Goal: Information Seeking & Learning: Learn about a topic

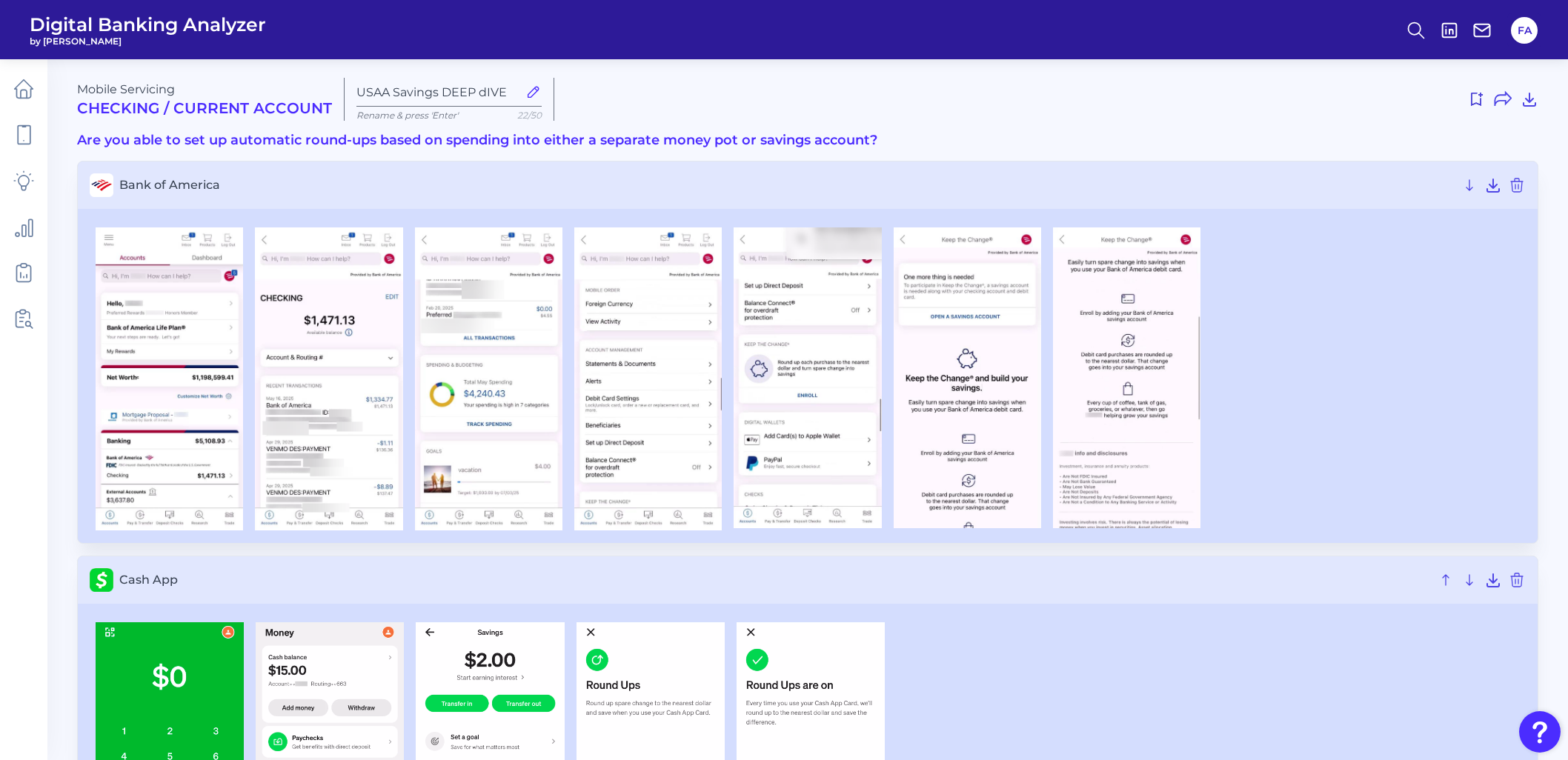
scroll to position [2426, 0]
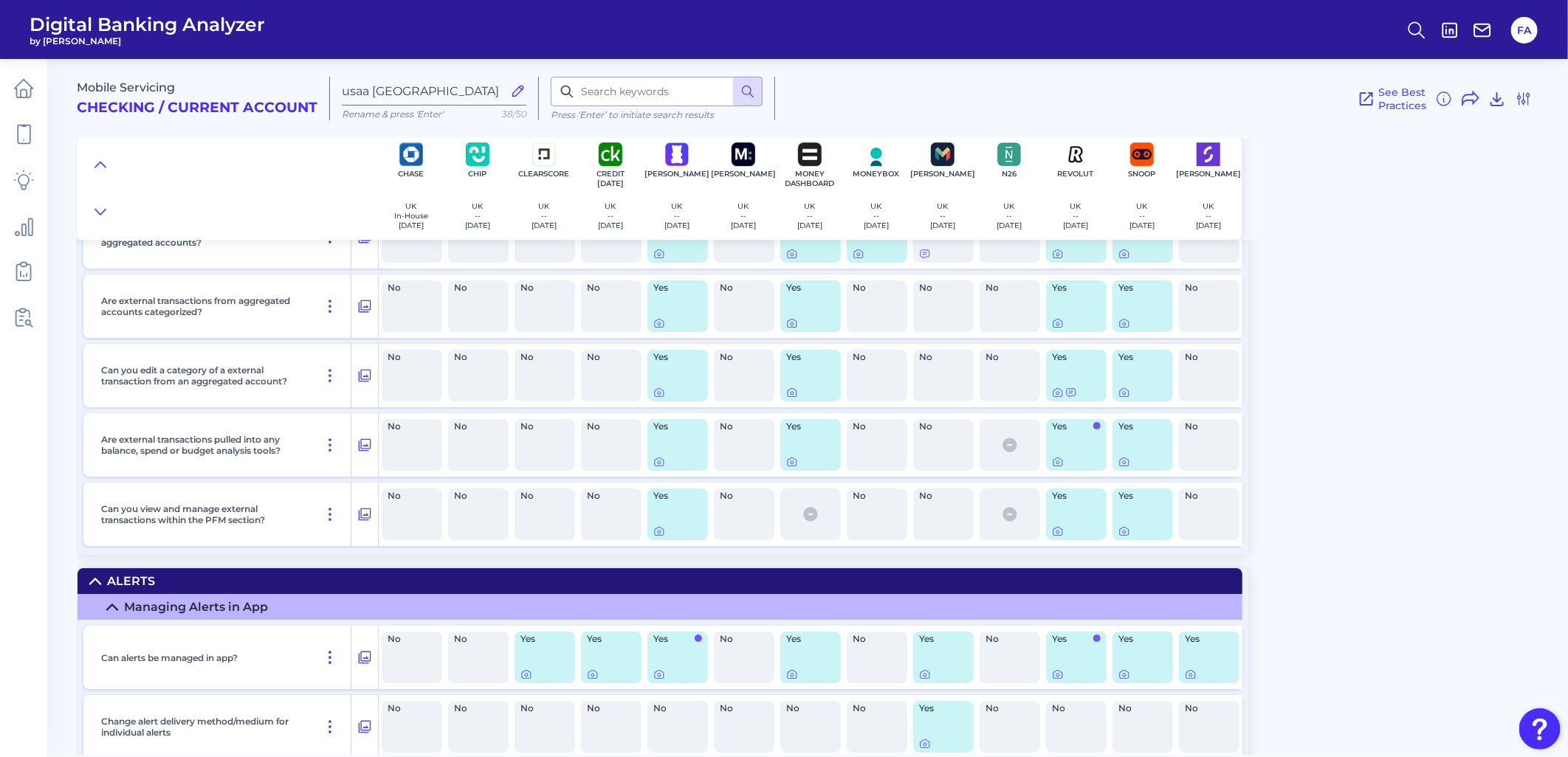
scroll to position [3088, 0]
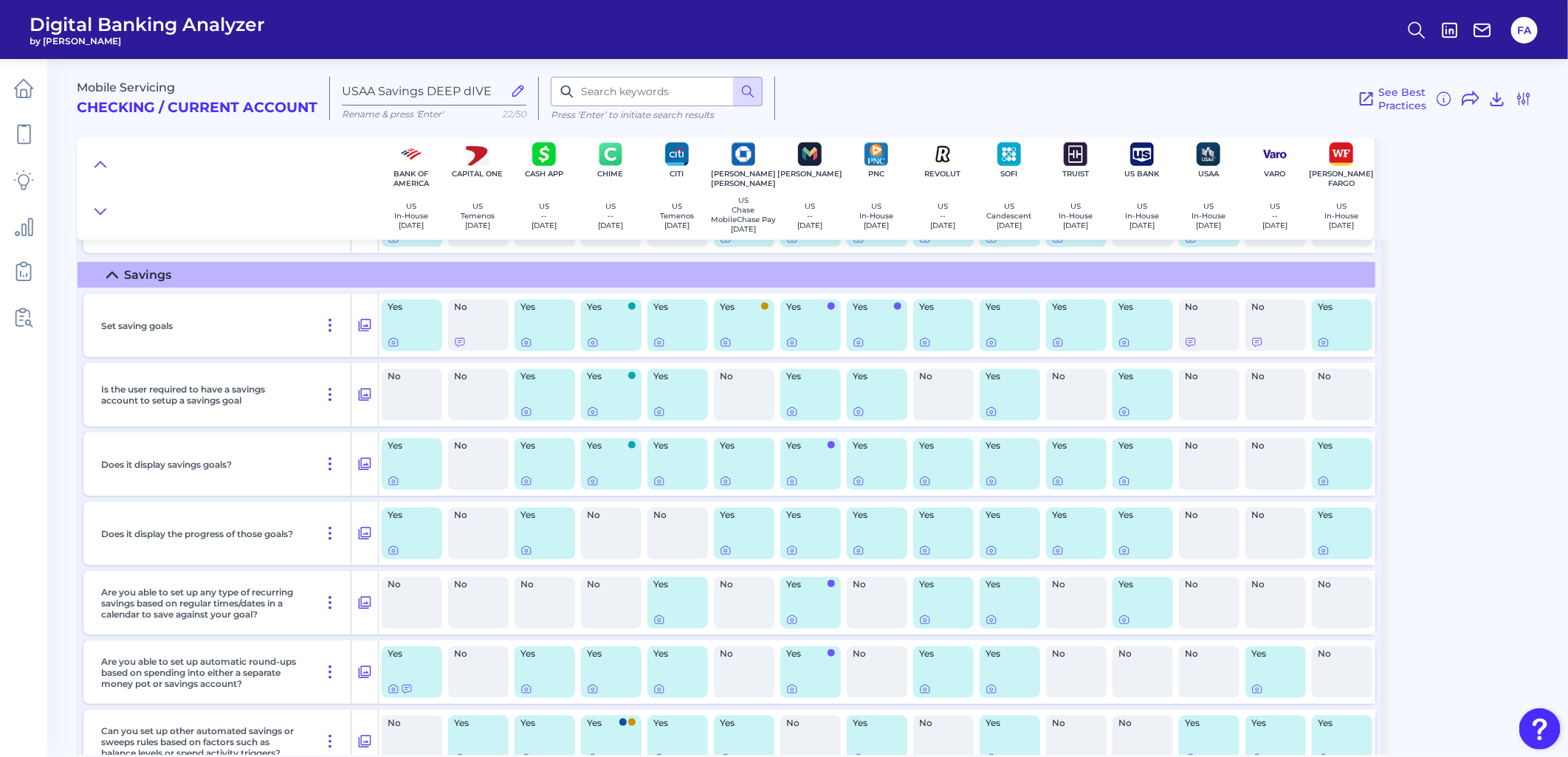
scroll to position [667, 0]
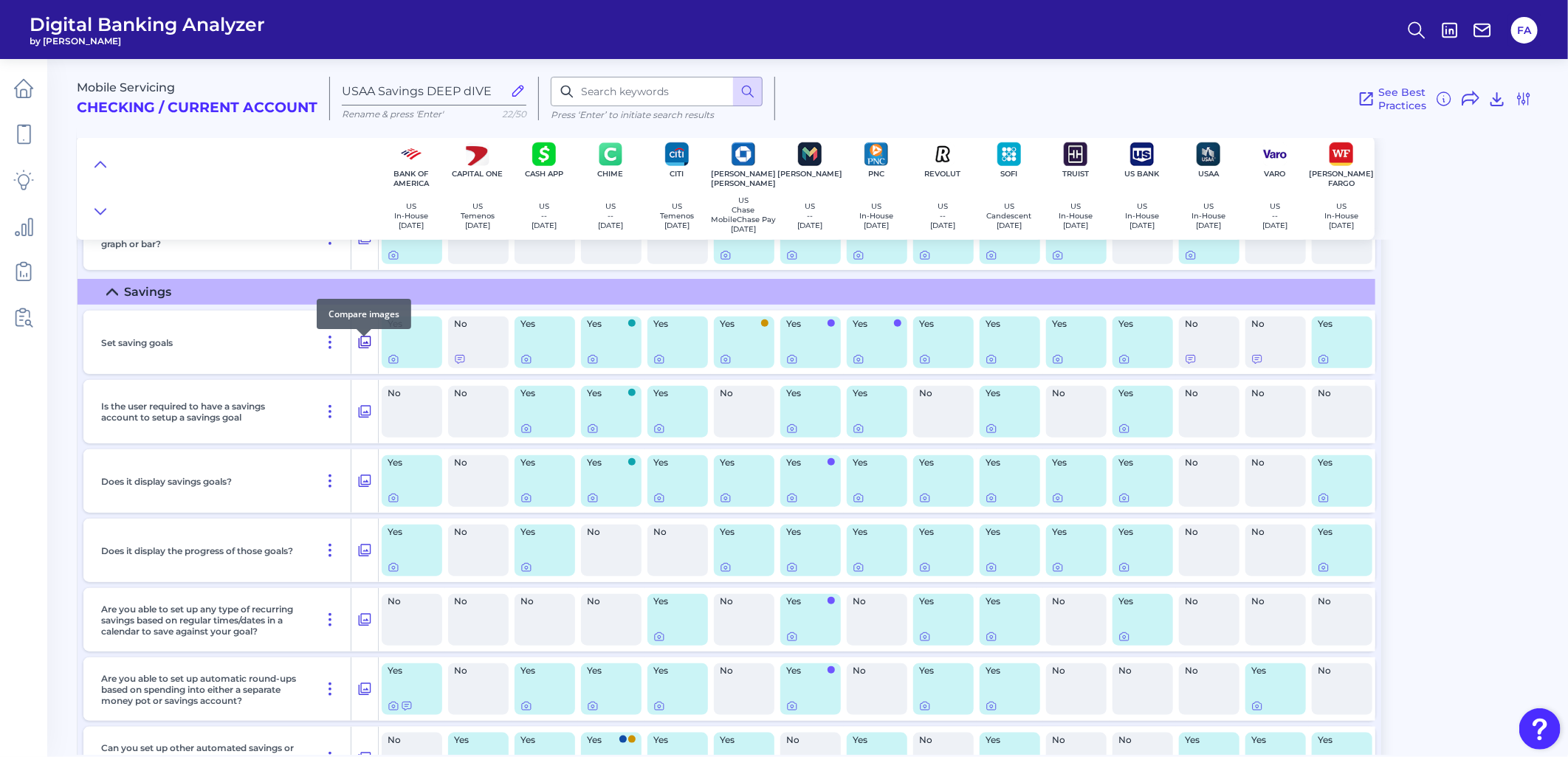
click at [372, 354] on button at bounding box center [365, 342] width 27 height 23
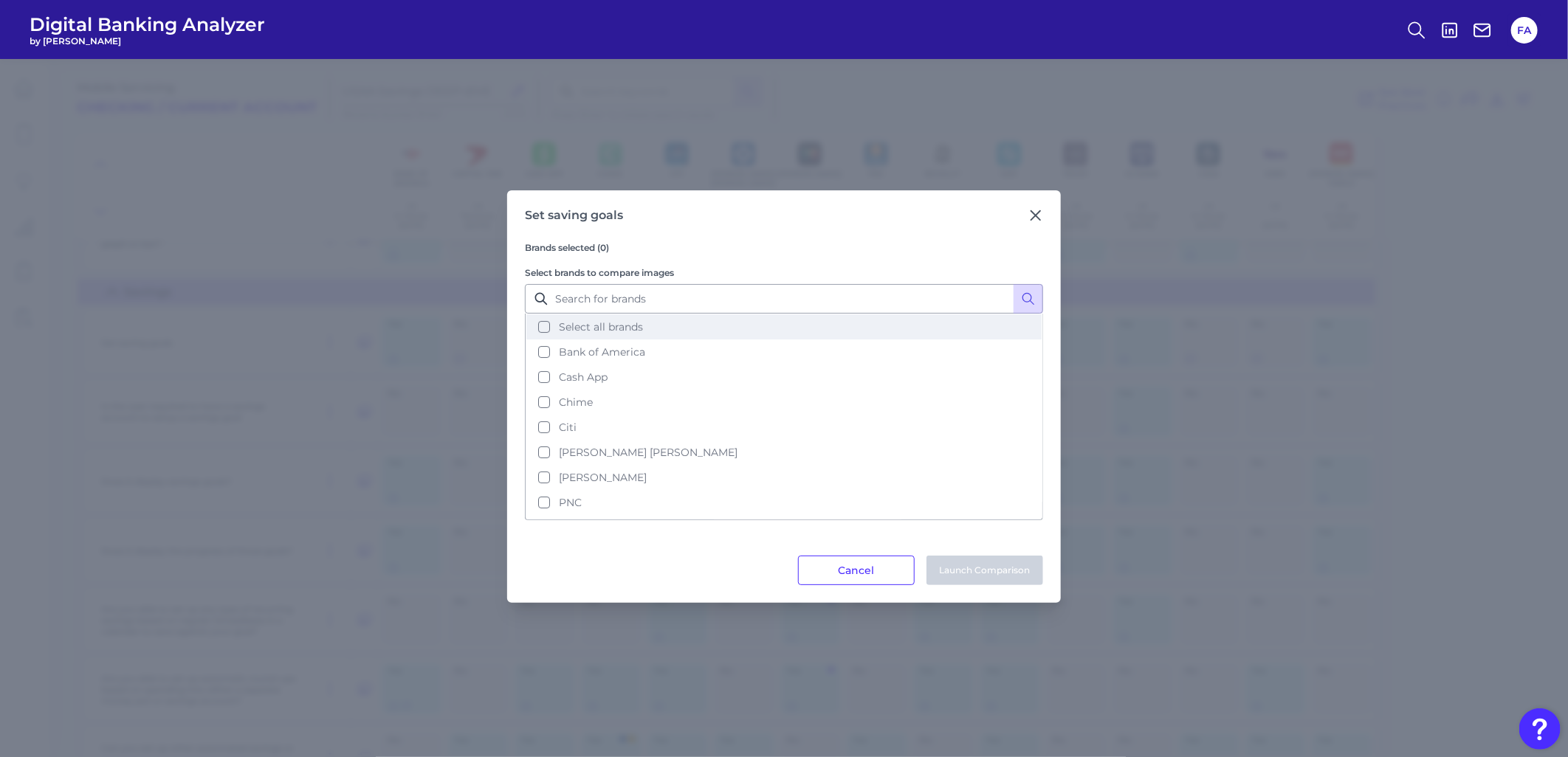
click at [542, 334] on button "Select all brands" at bounding box center [783, 327] width 515 height 25
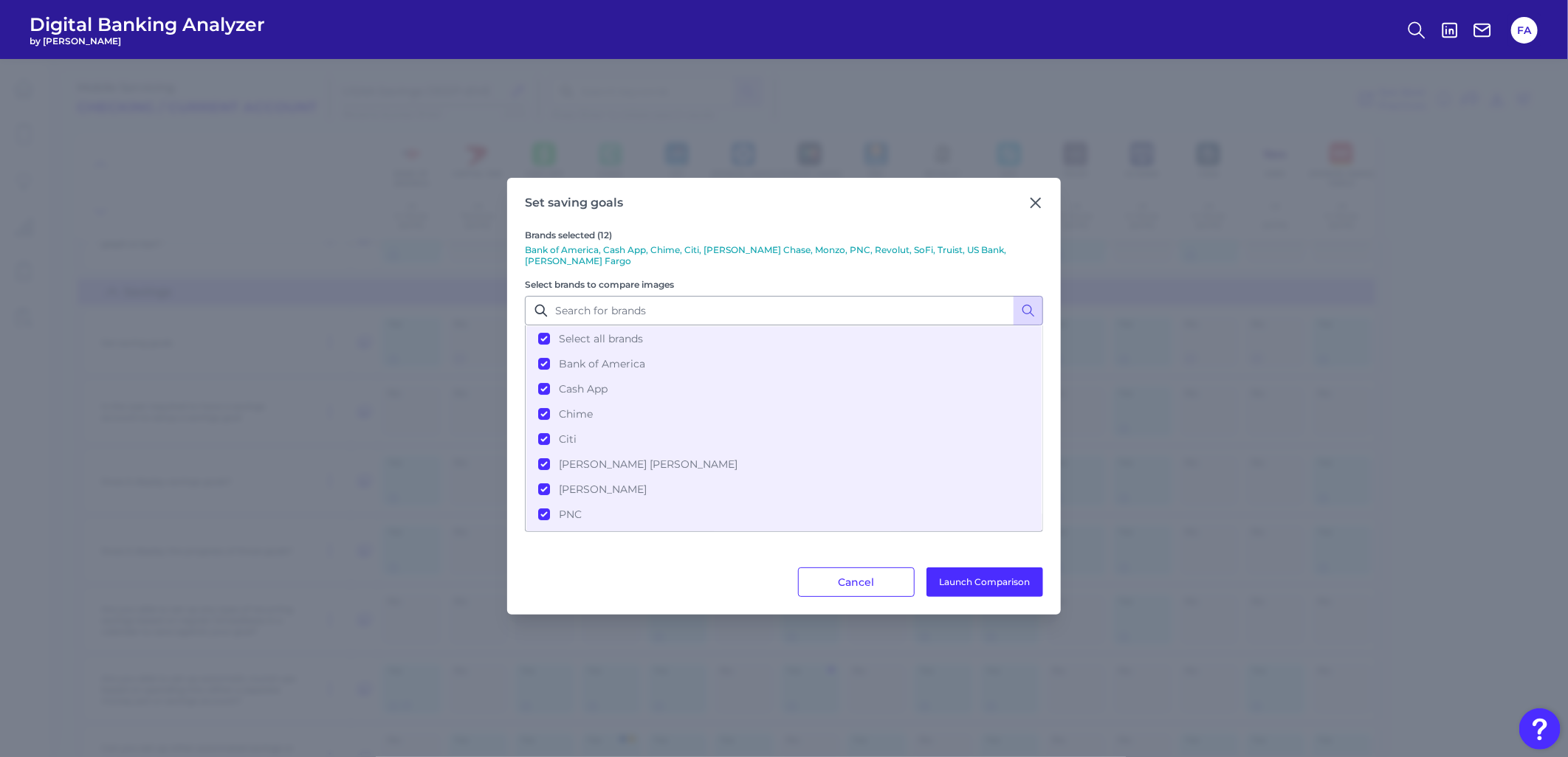
click at [976, 561] on div "Brands selected (12) Bank of America, Cash App, Chime, Citi, [PERSON_NAME] Chas…" at bounding box center [784, 389] width 518 height 357
click at [974, 568] on button "Launch Comparison" at bounding box center [985, 582] width 117 height 29
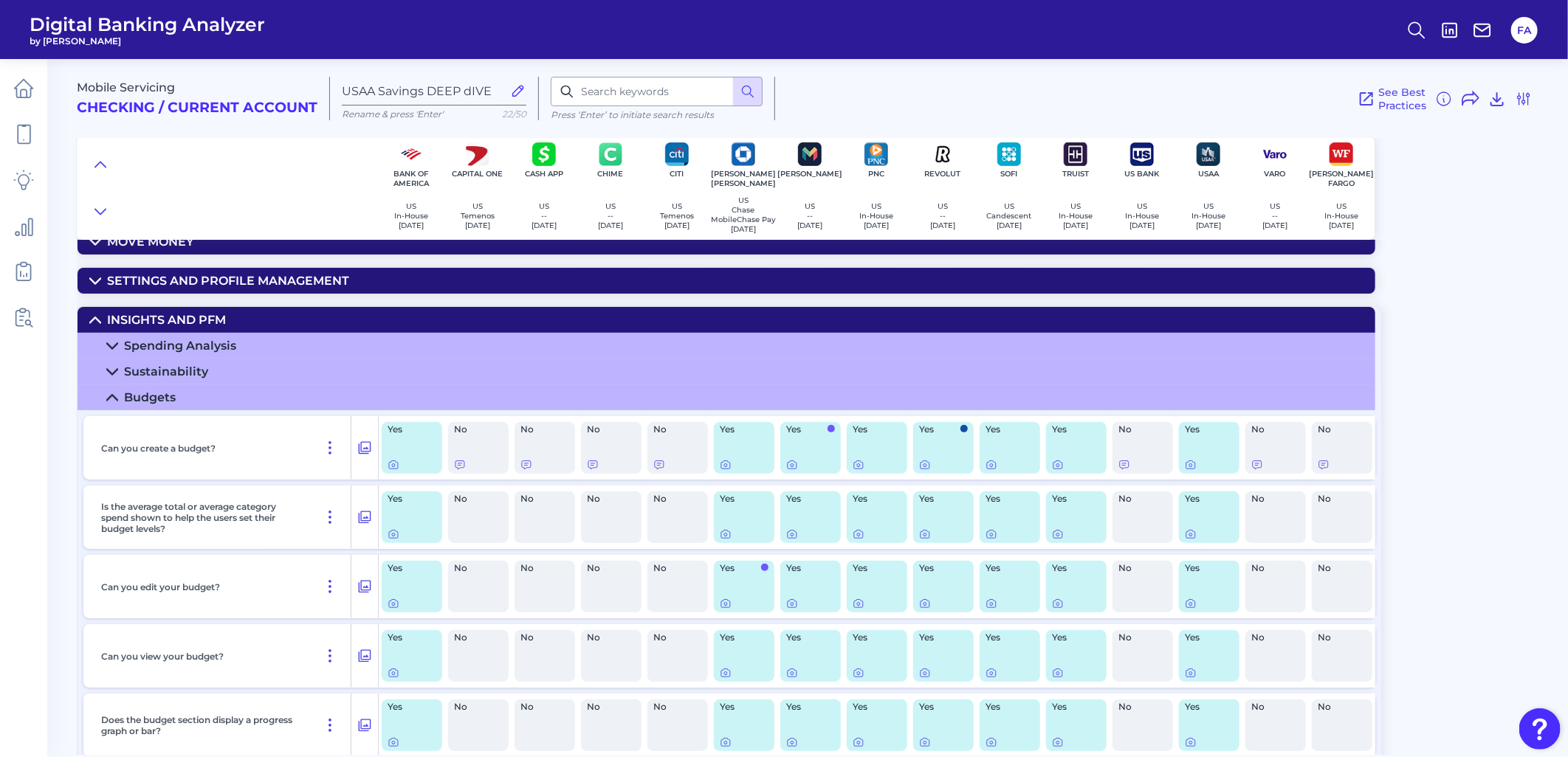
scroll to position [148, 0]
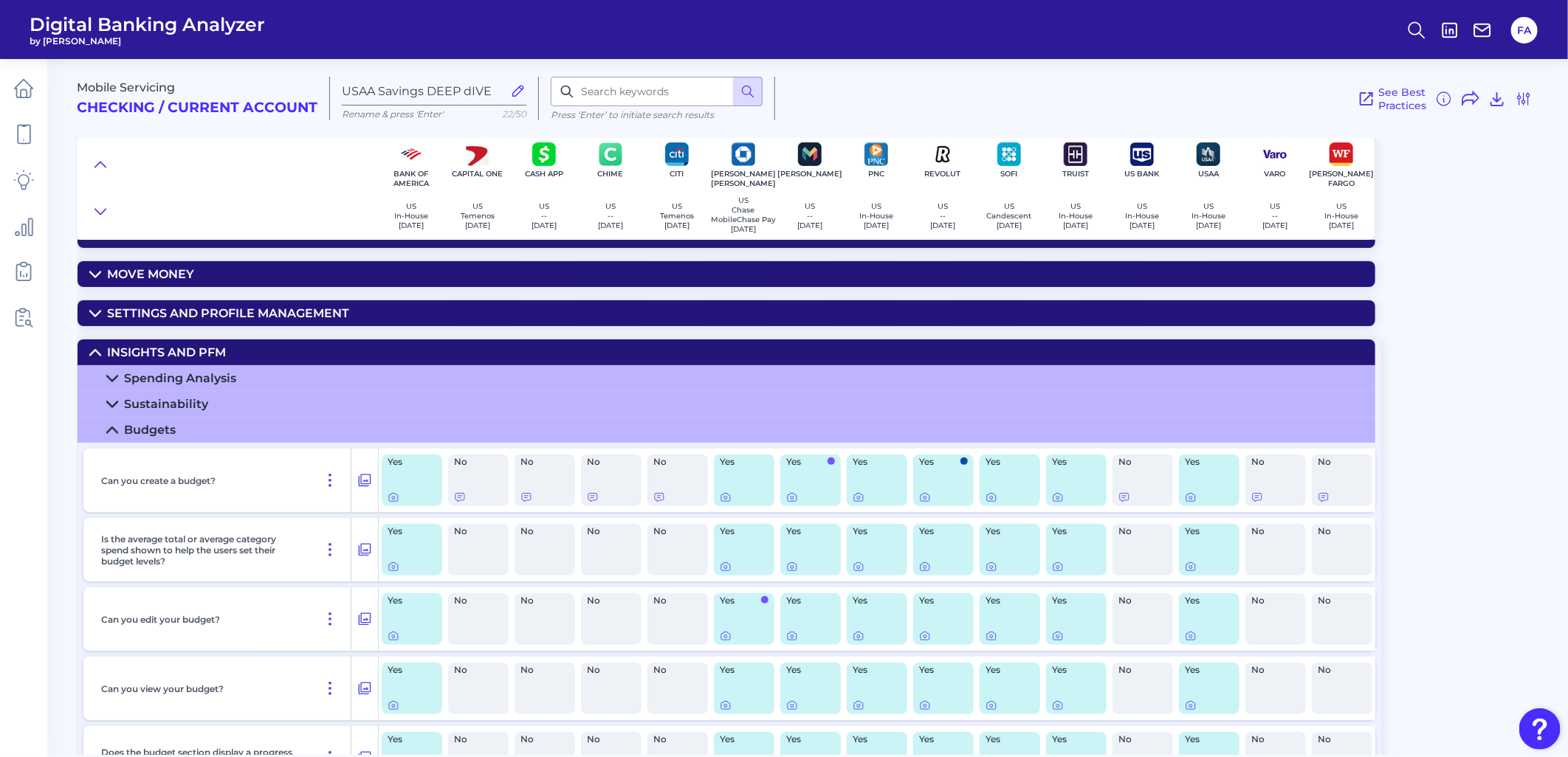
click at [182, 385] on div "Spending Analysis" at bounding box center [180, 378] width 112 height 14
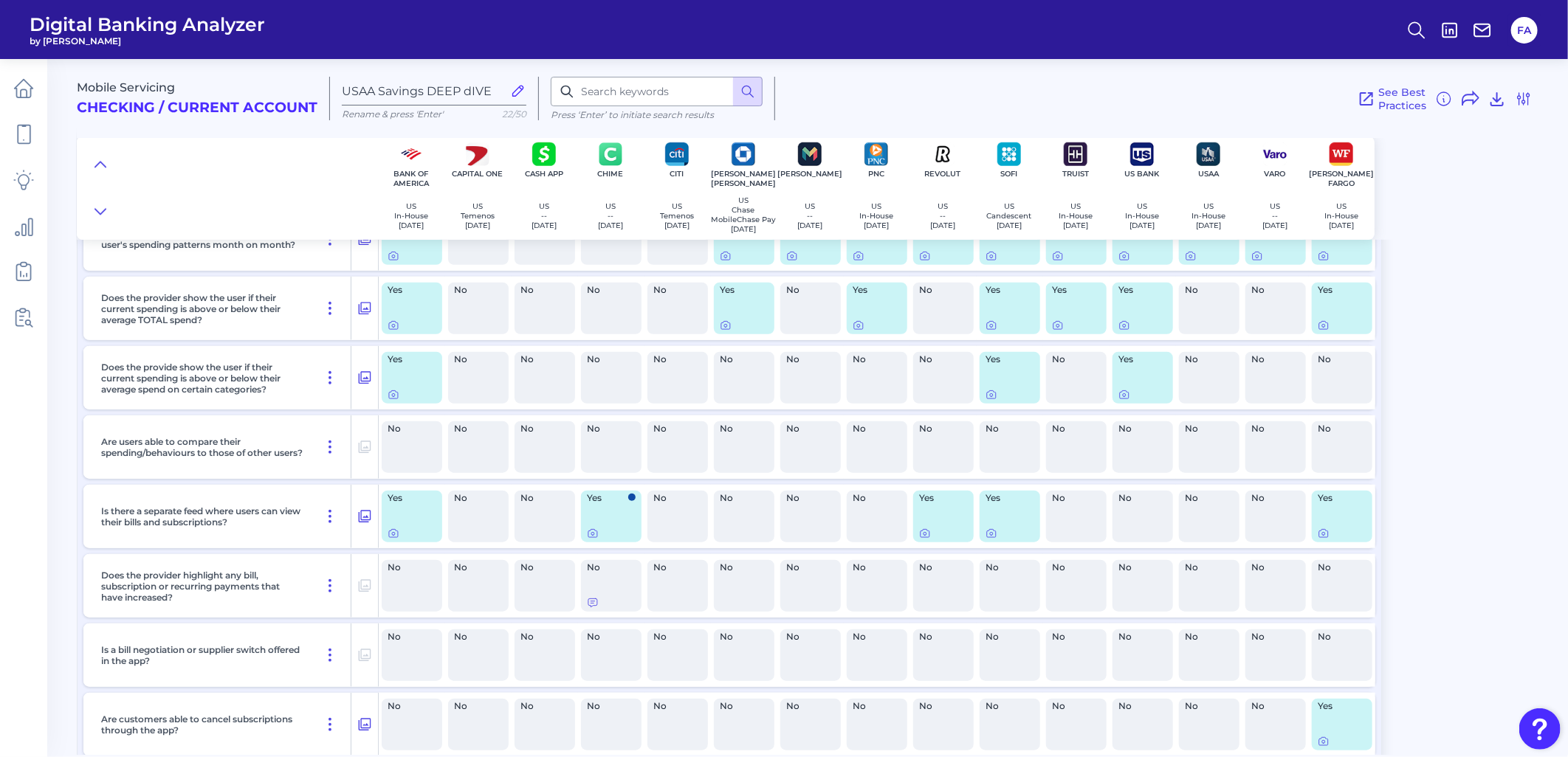
scroll to position [749, 0]
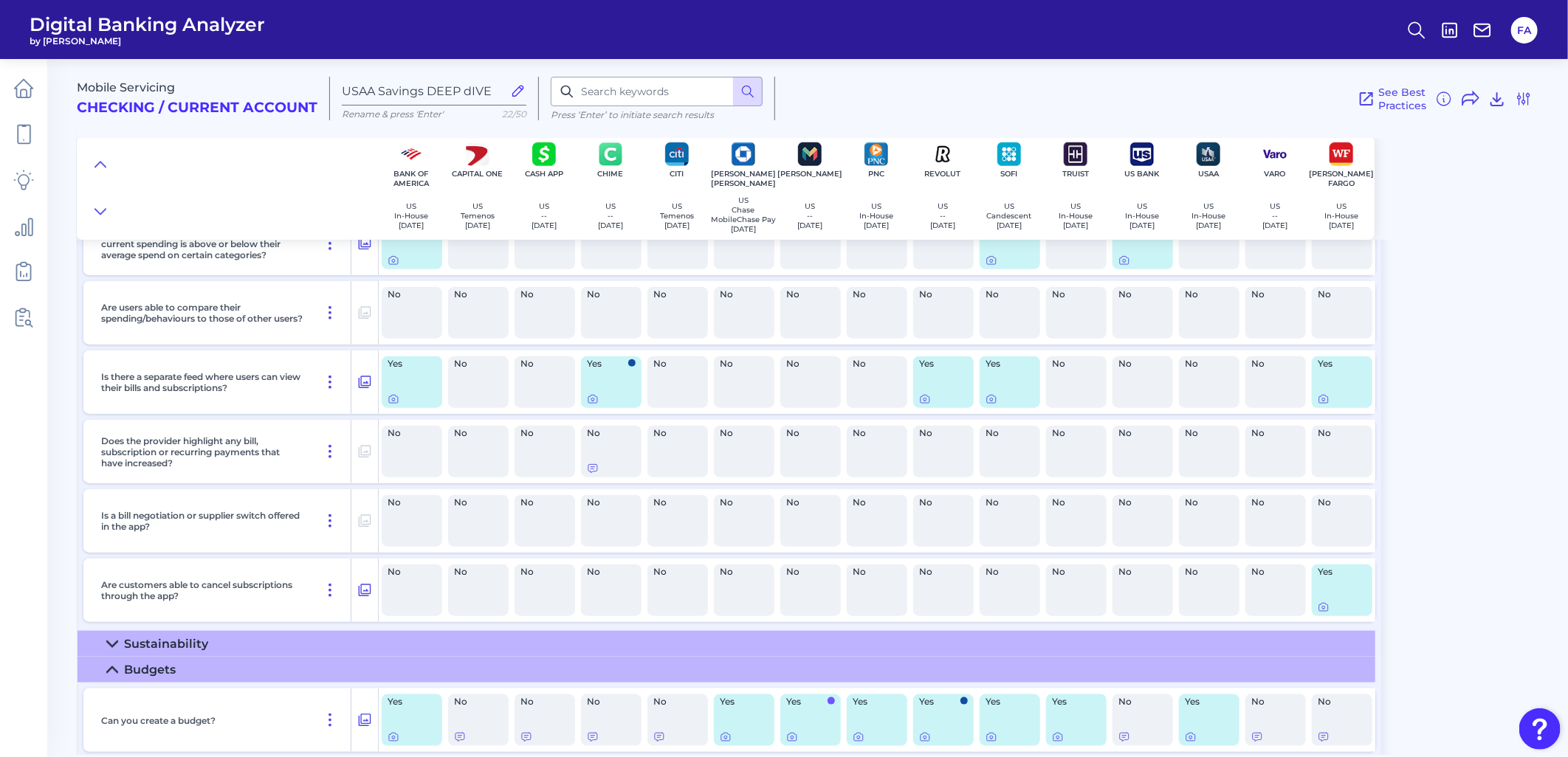
click at [154, 651] on div "Sustainability" at bounding box center [166, 643] width 84 height 14
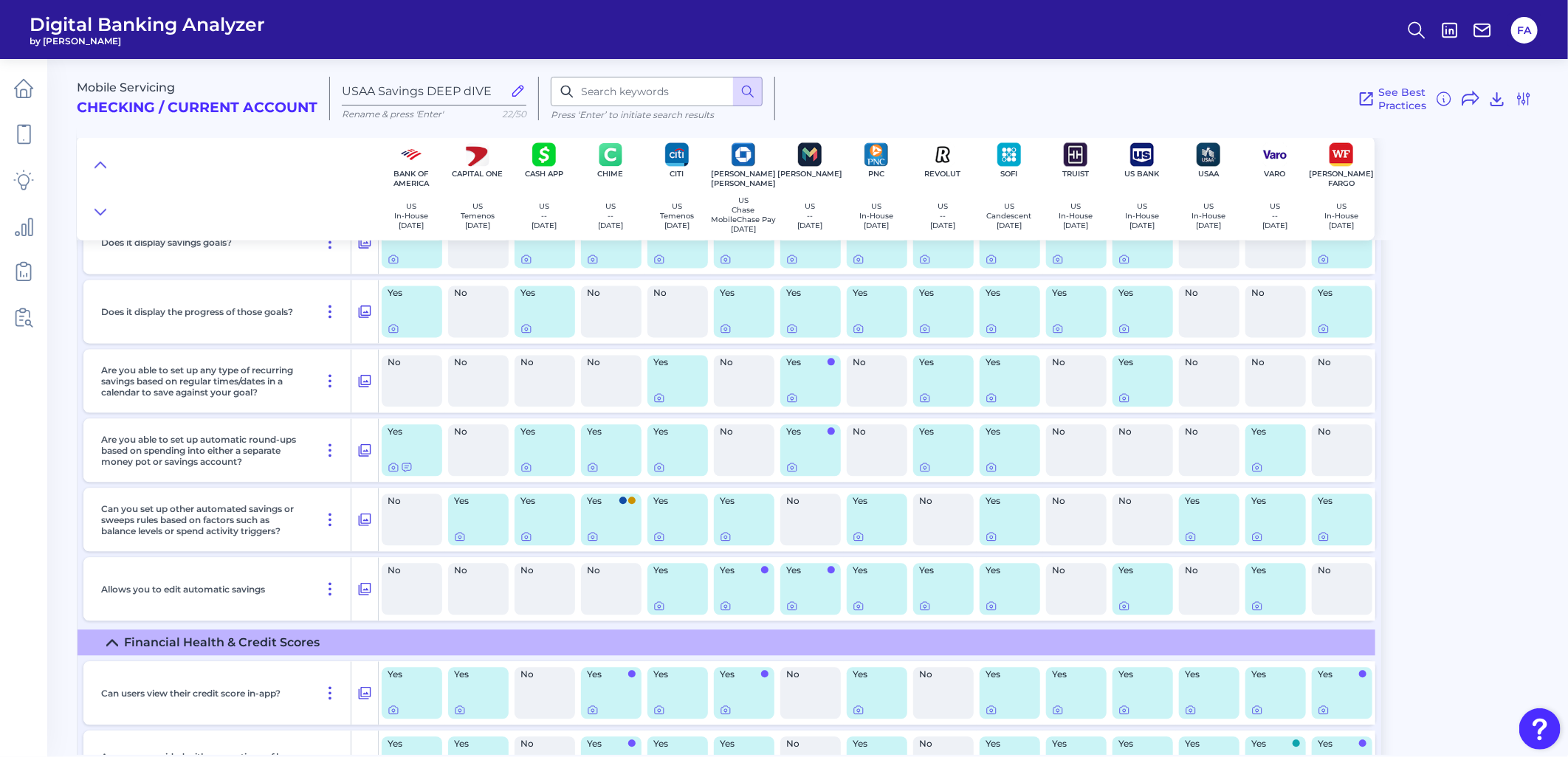
scroll to position [1897, 0]
click at [658, 97] on input at bounding box center [657, 91] width 212 height 29
type input "n"
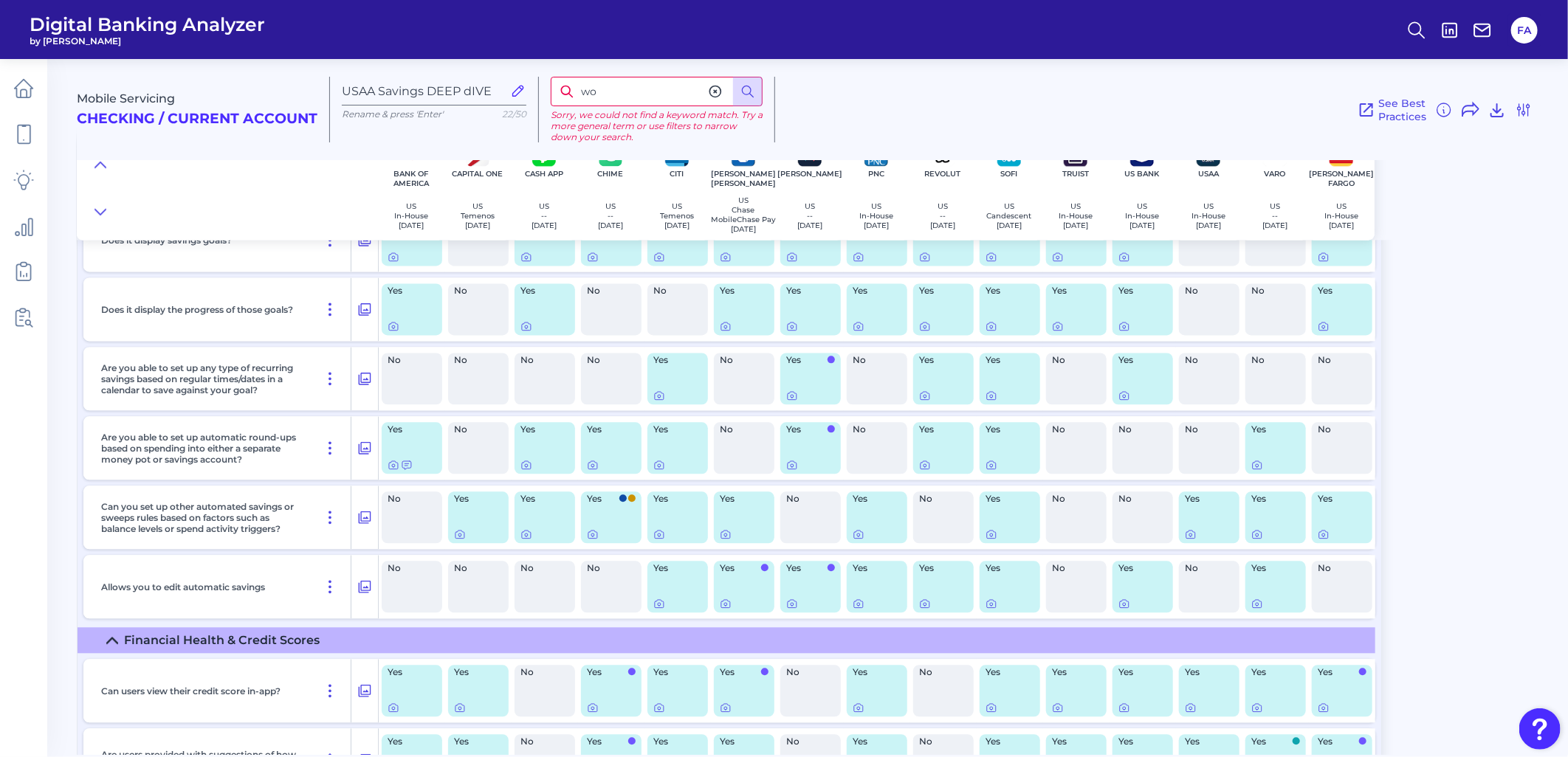
type input "w"
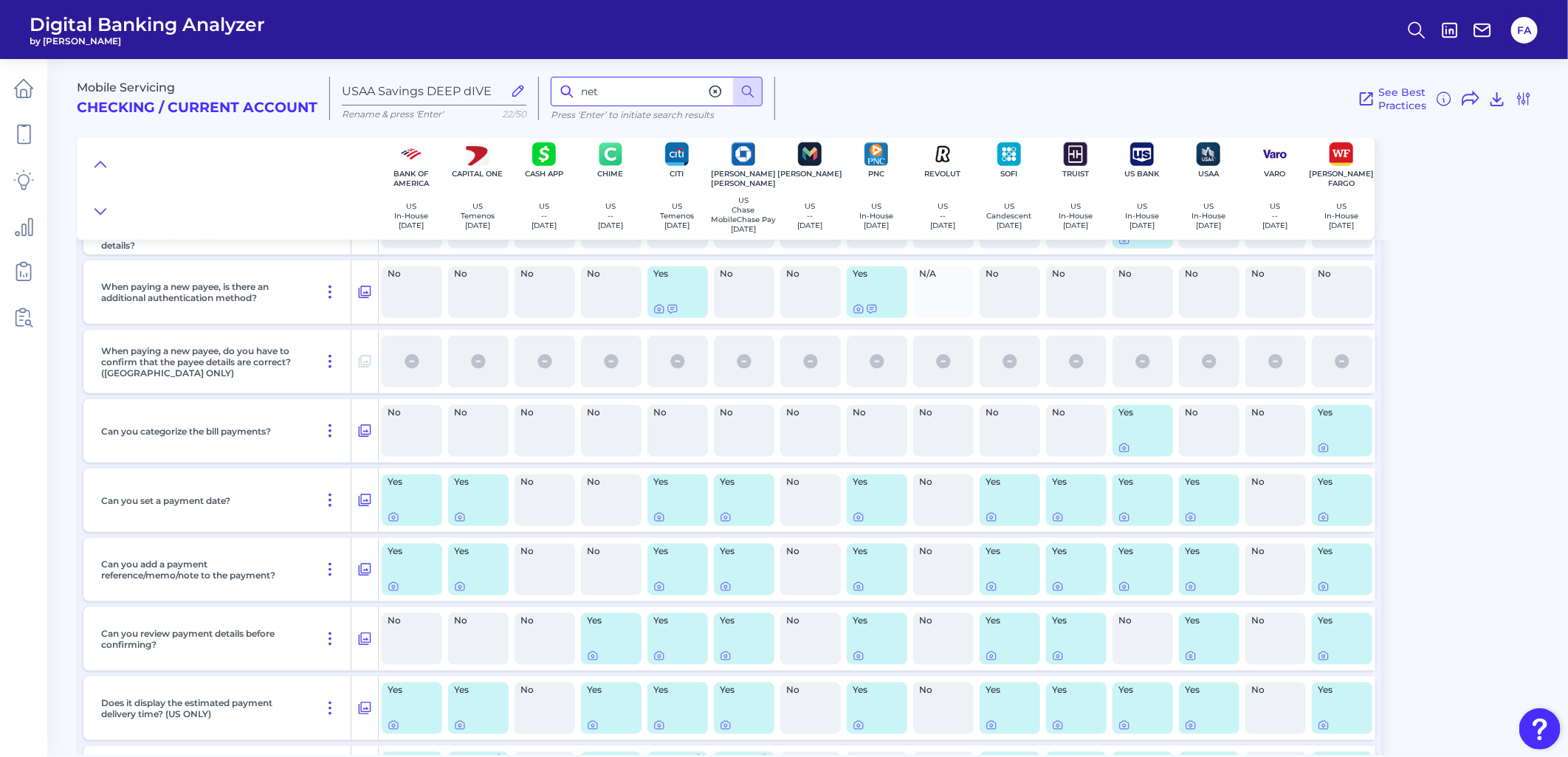
scroll to position [658, 0]
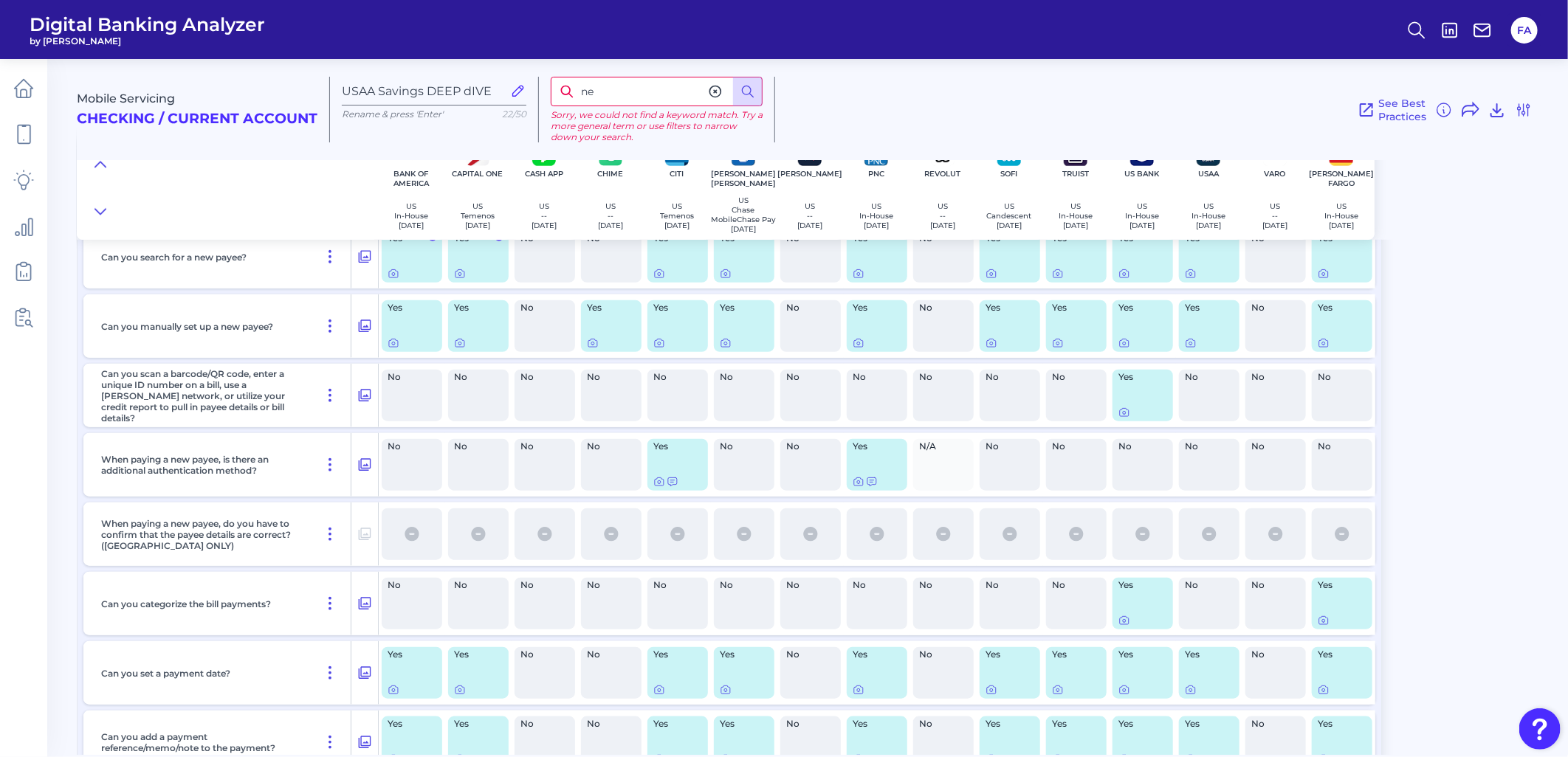
type input "n"
type input "value"
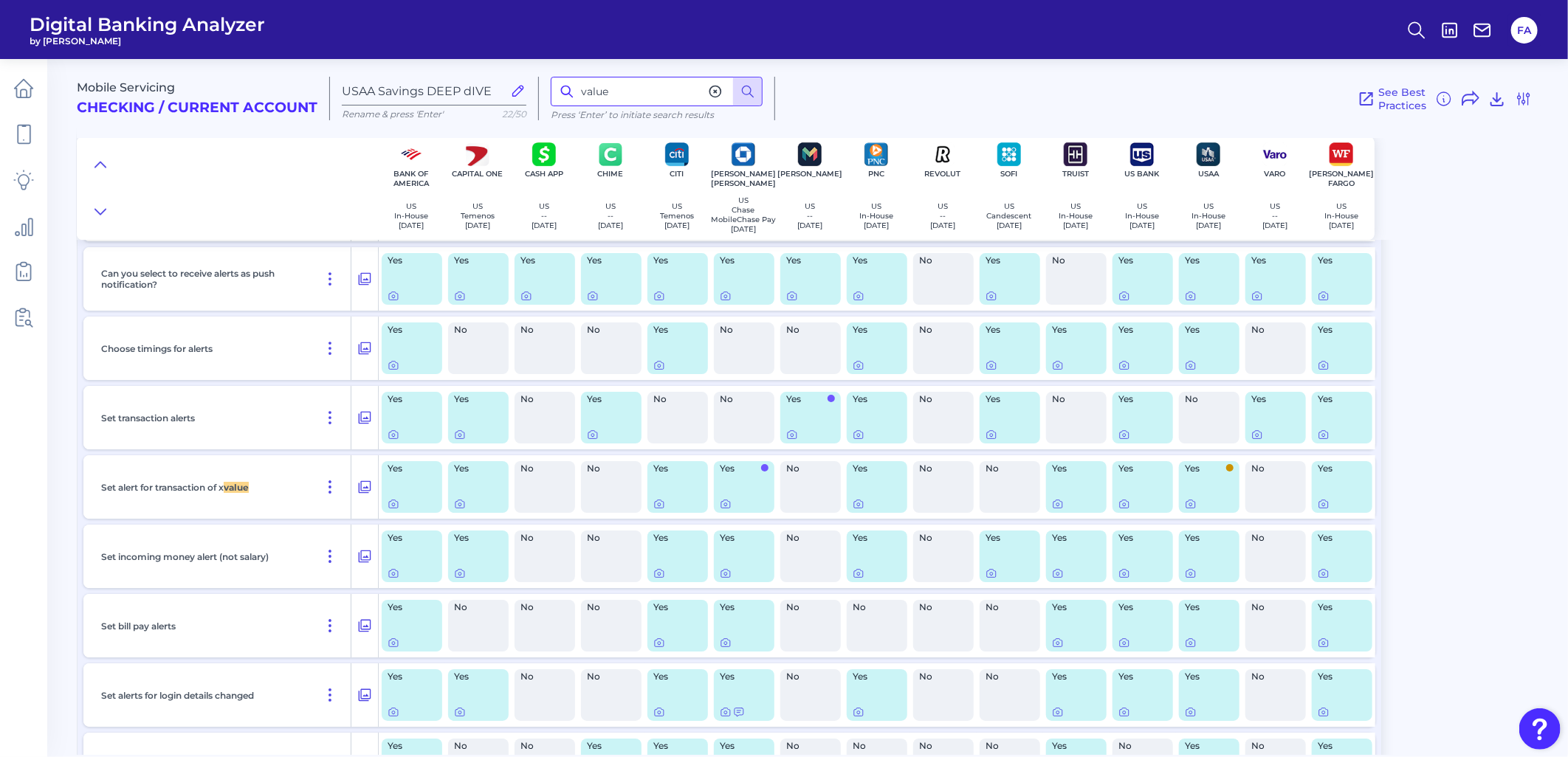
scroll to position [6659, 0]
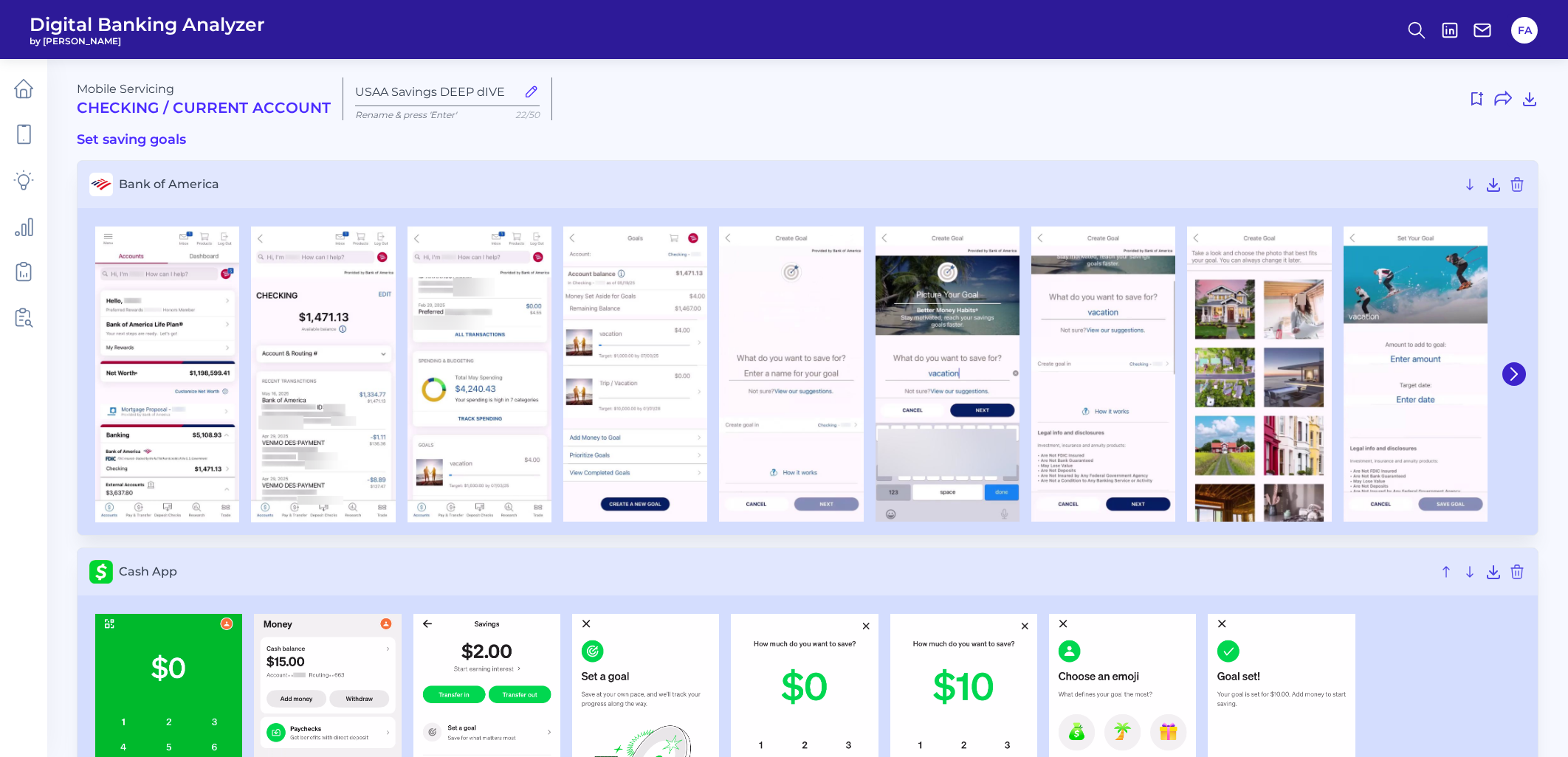
type input "USAA Savings DEEP dIVE"
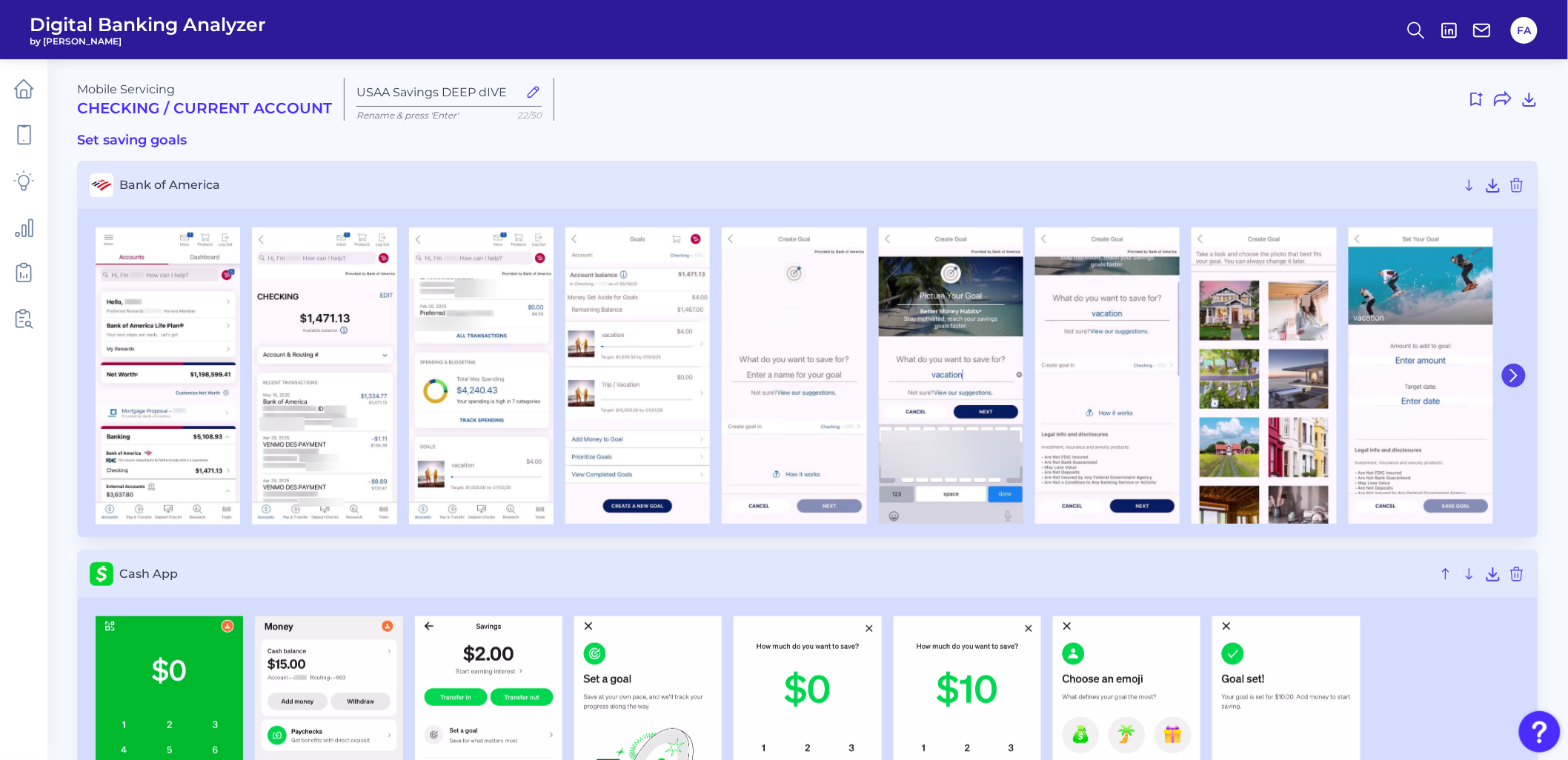
click at [1503, 375] on button at bounding box center [1514, 375] width 23 height 23
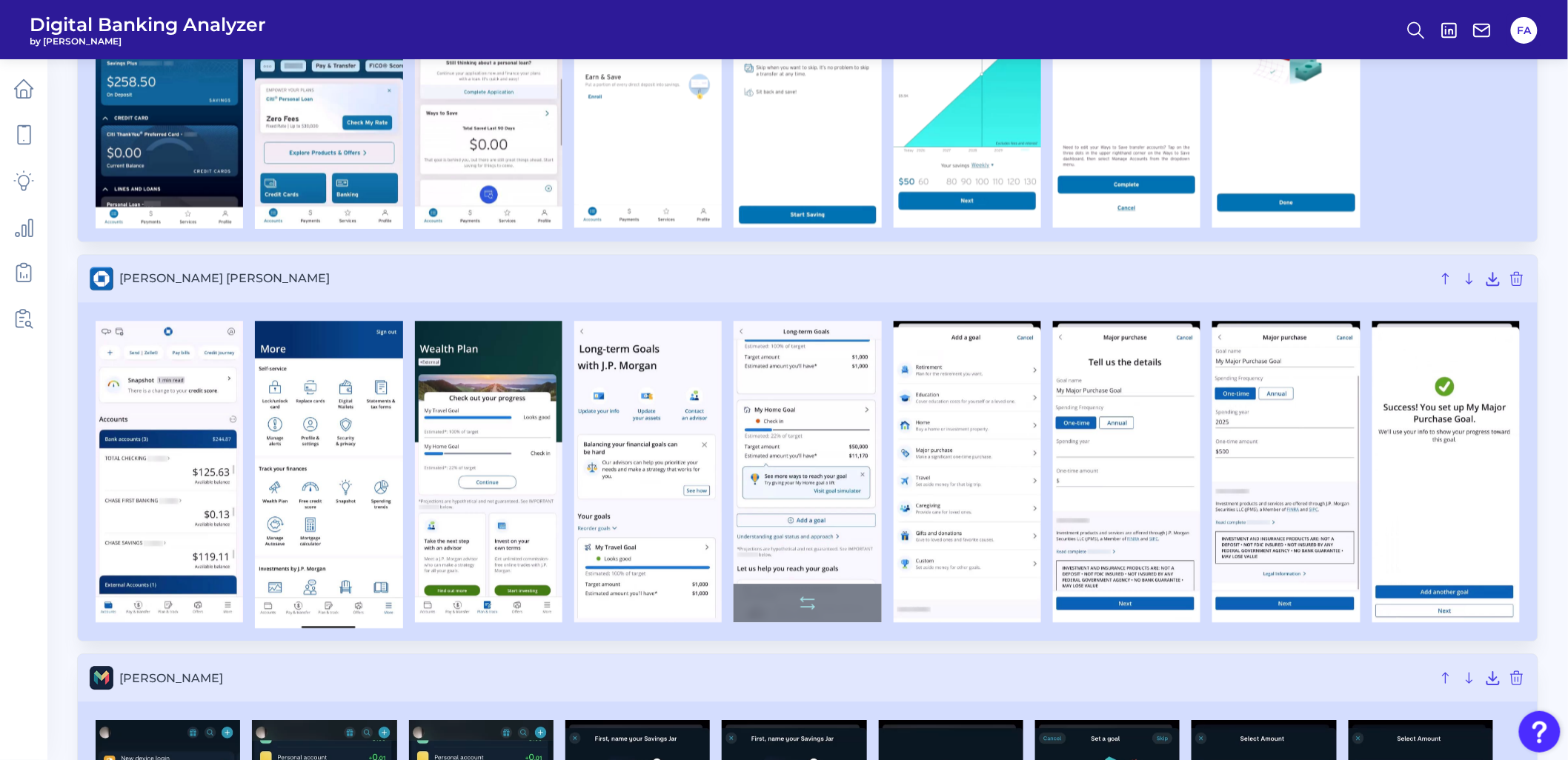
scroll to position [1290, 0]
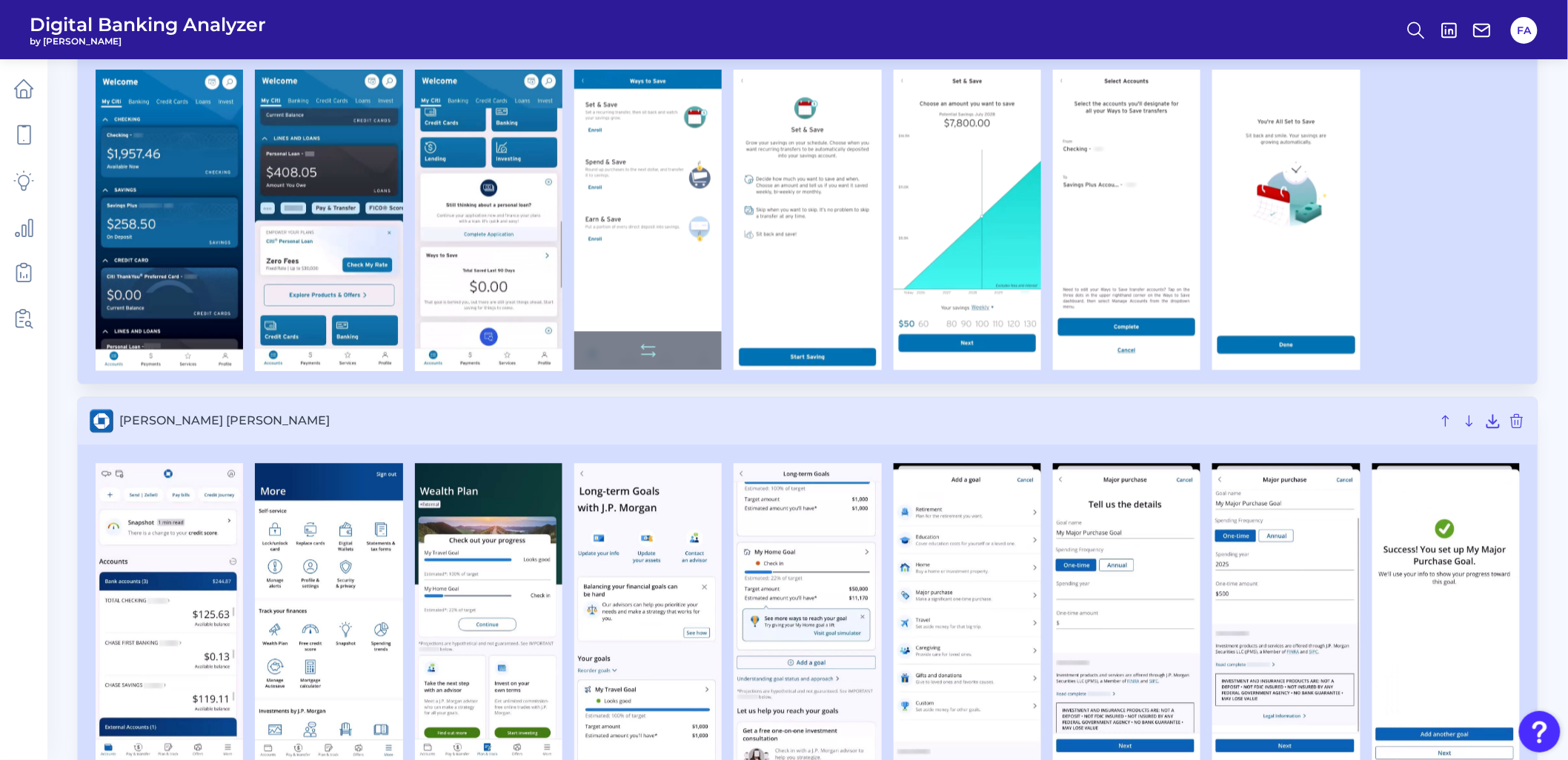
click at [646, 234] on img at bounding box center [648, 220] width 147 height 300
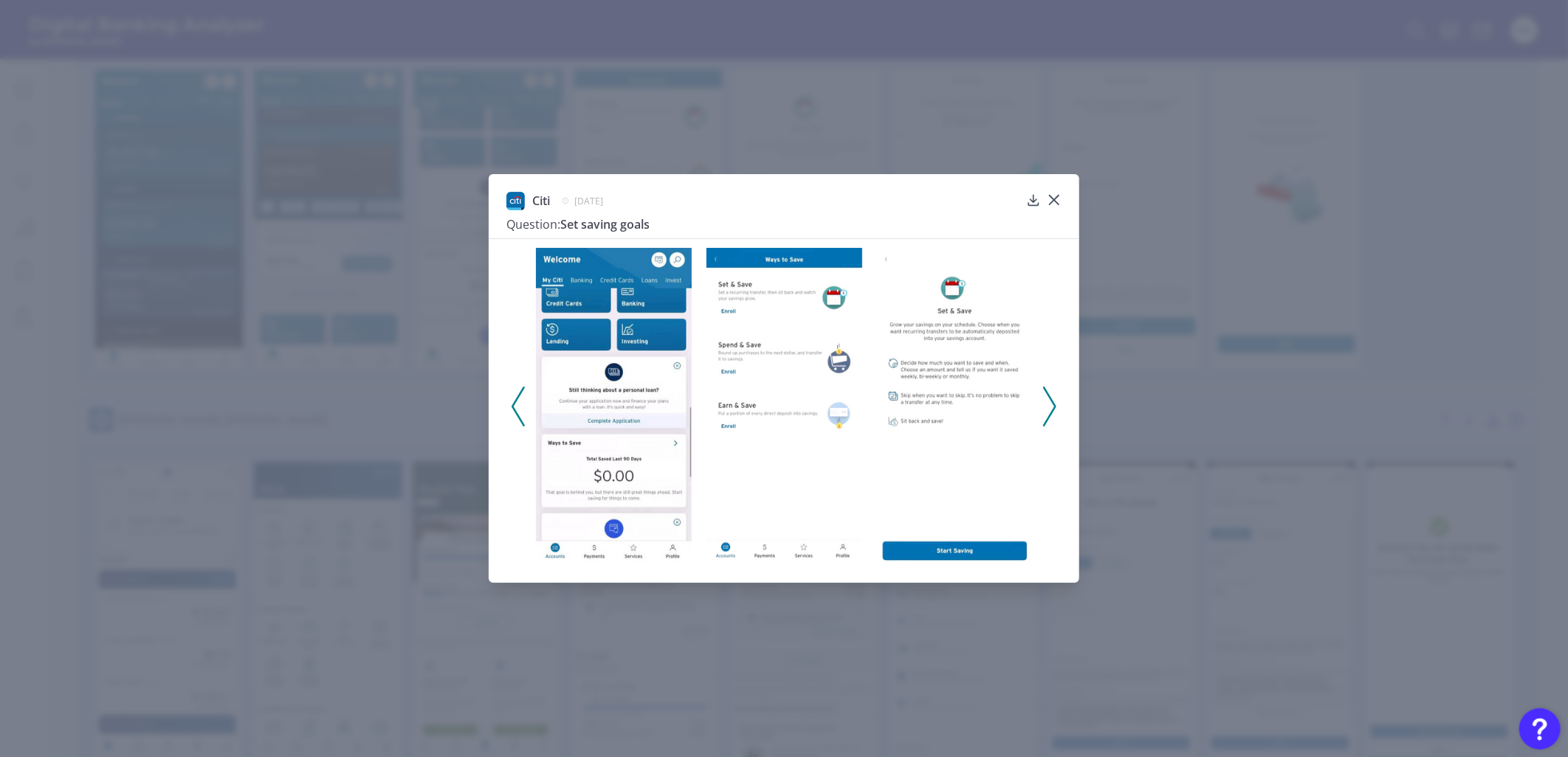
click at [978, 414] on img at bounding box center [954, 406] width 156 height 316
drag, startPoint x: 982, startPoint y: 411, endPoint x: 979, endPoint y: 345, distance: 66.1
click at [974, 344] on img at bounding box center [954, 406] width 156 height 316
click at [813, 349] on img at bounding box center [784, 406] width 156 height 316
drag, startPoint x: 817, startPoint y: 347, endPoint x: 971, endPoint y: 282, distance: 167.2
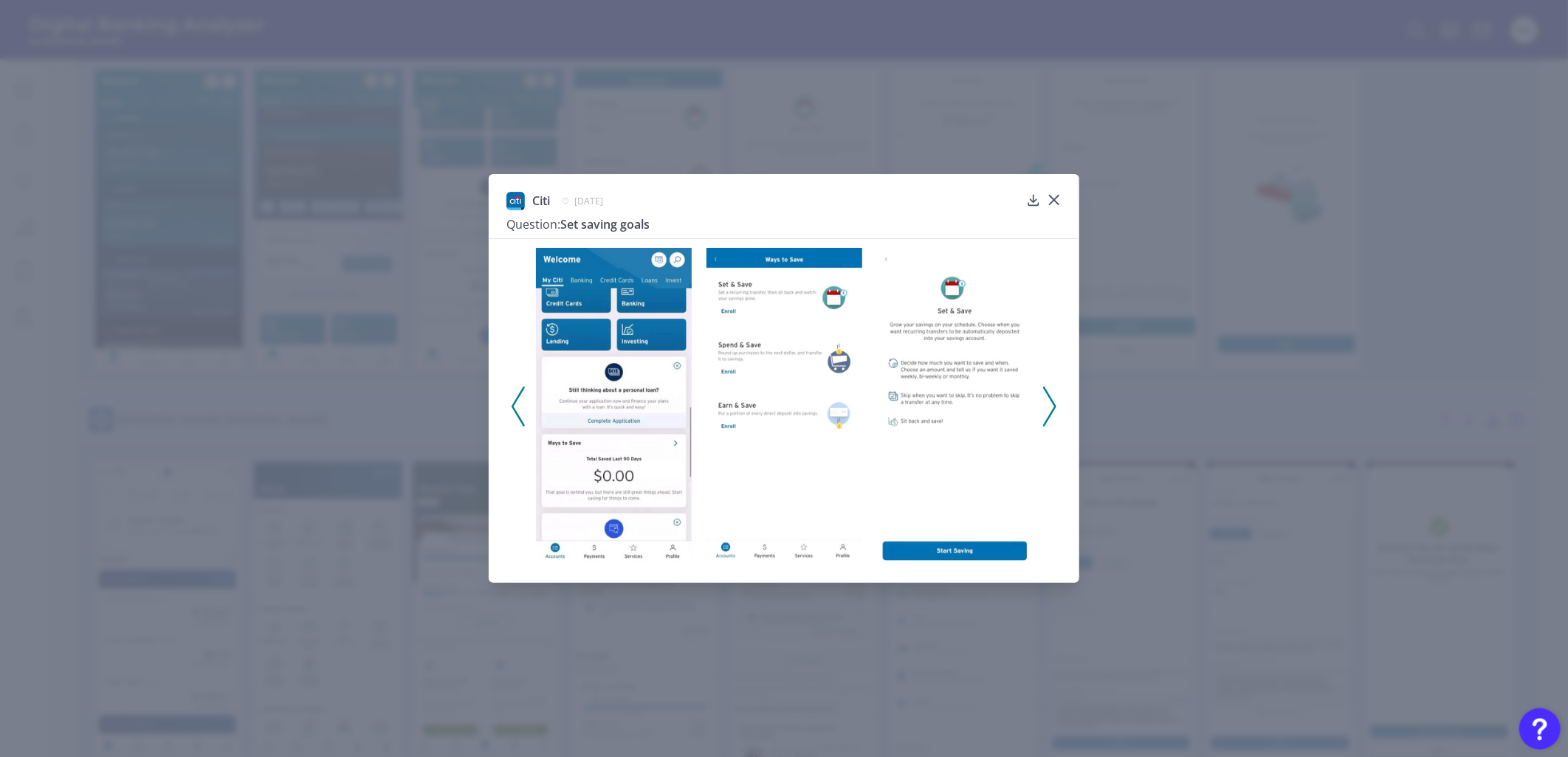
click at [971, 282] on img at bounding box center [954, 406] width 156 height 316
click at [1056, 388] on icon at bounding box center [1050, 406] width 13 height 40
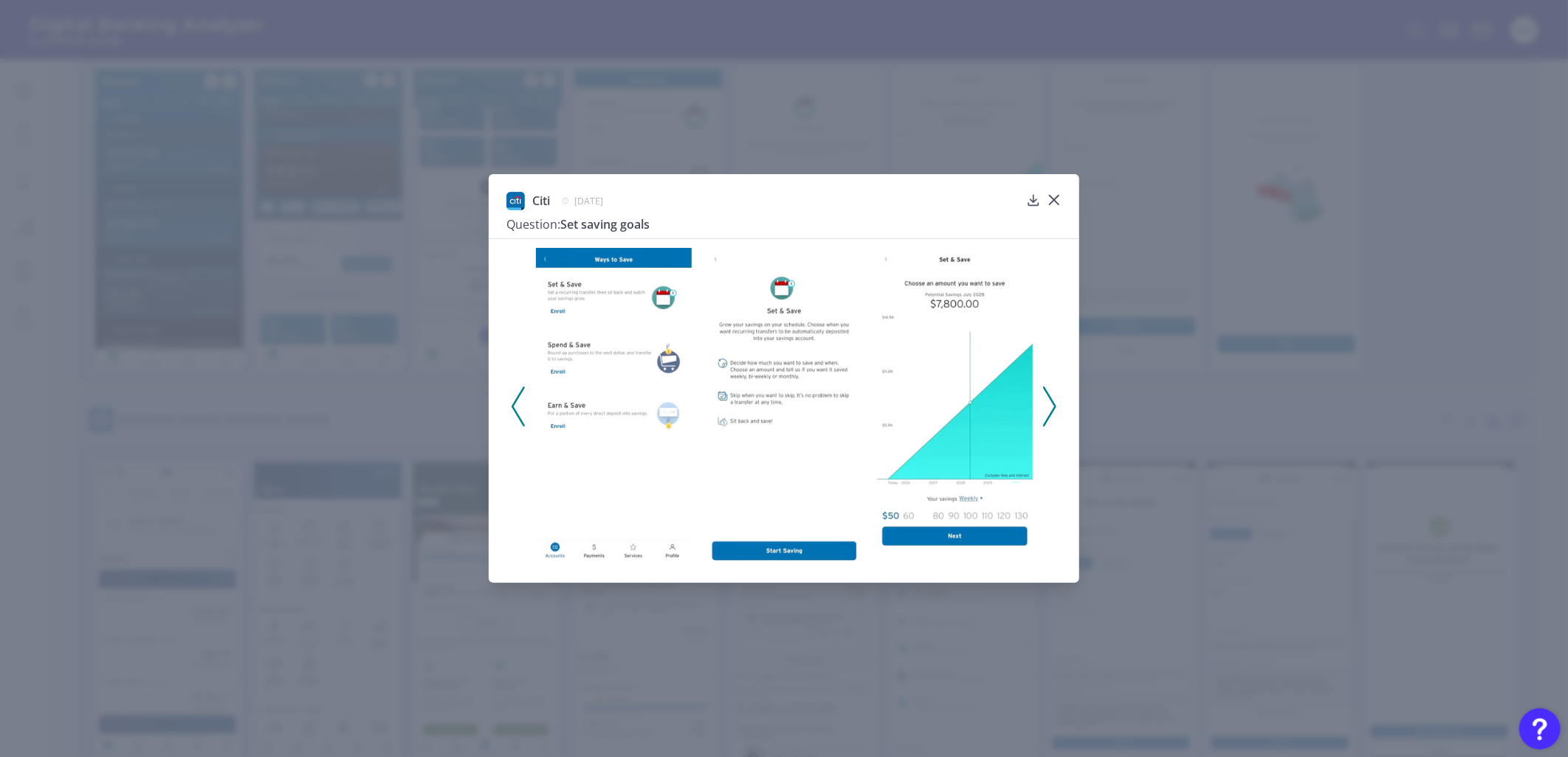
click at [1053, 389] on icon at bounding box center [1050, 406] width 13 height 40
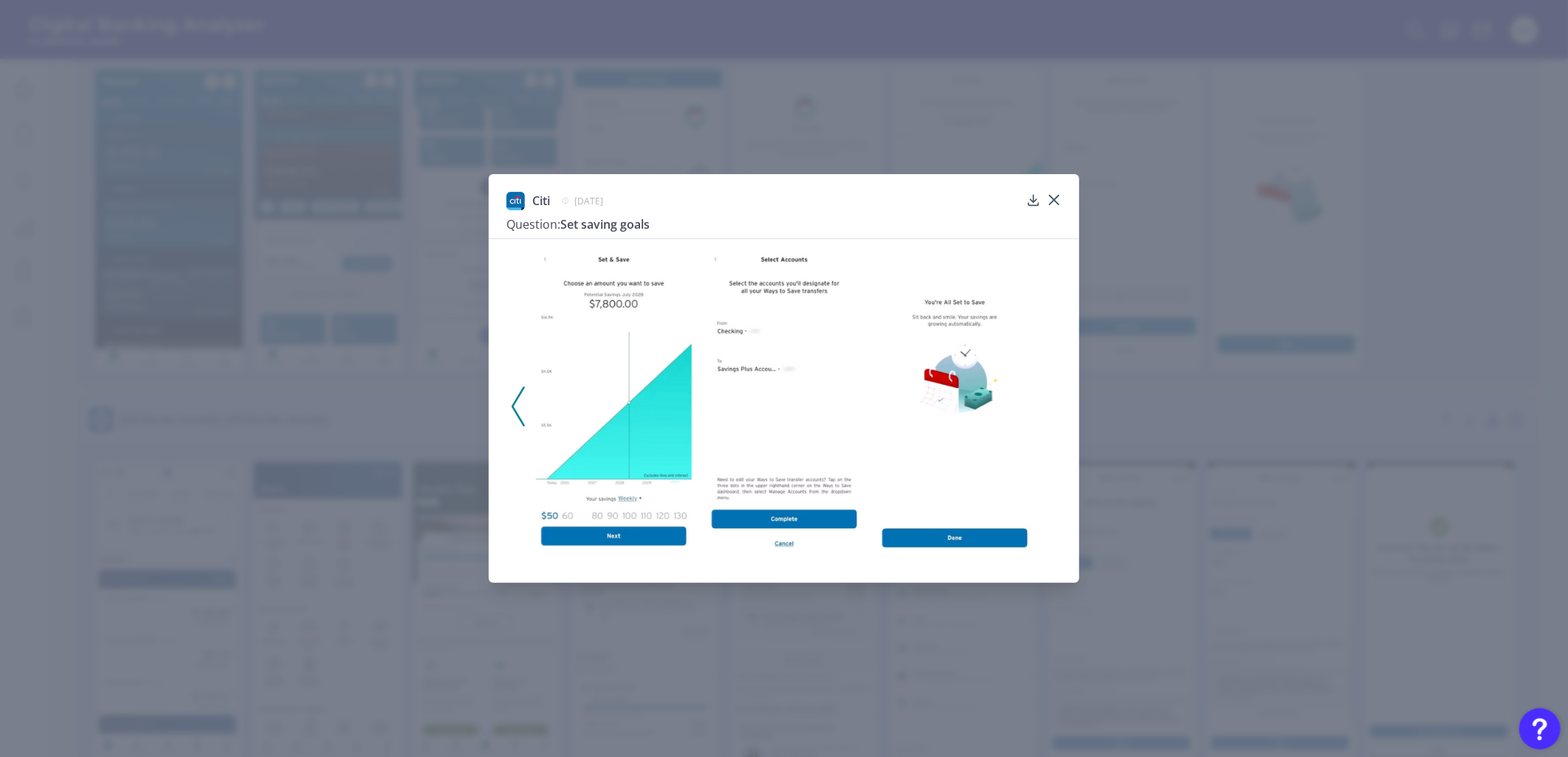
click at [819, 360] on img at bounding box center [784, 406] width 156 height 316
click at [1050, 190] on div "Citi July 7, 2025 Question: Set saving goals" at bounding box center [783, 379] width 590 height 409
click at [1051, 194] on icon at bounding box center [1055, 200] width 15 height 15
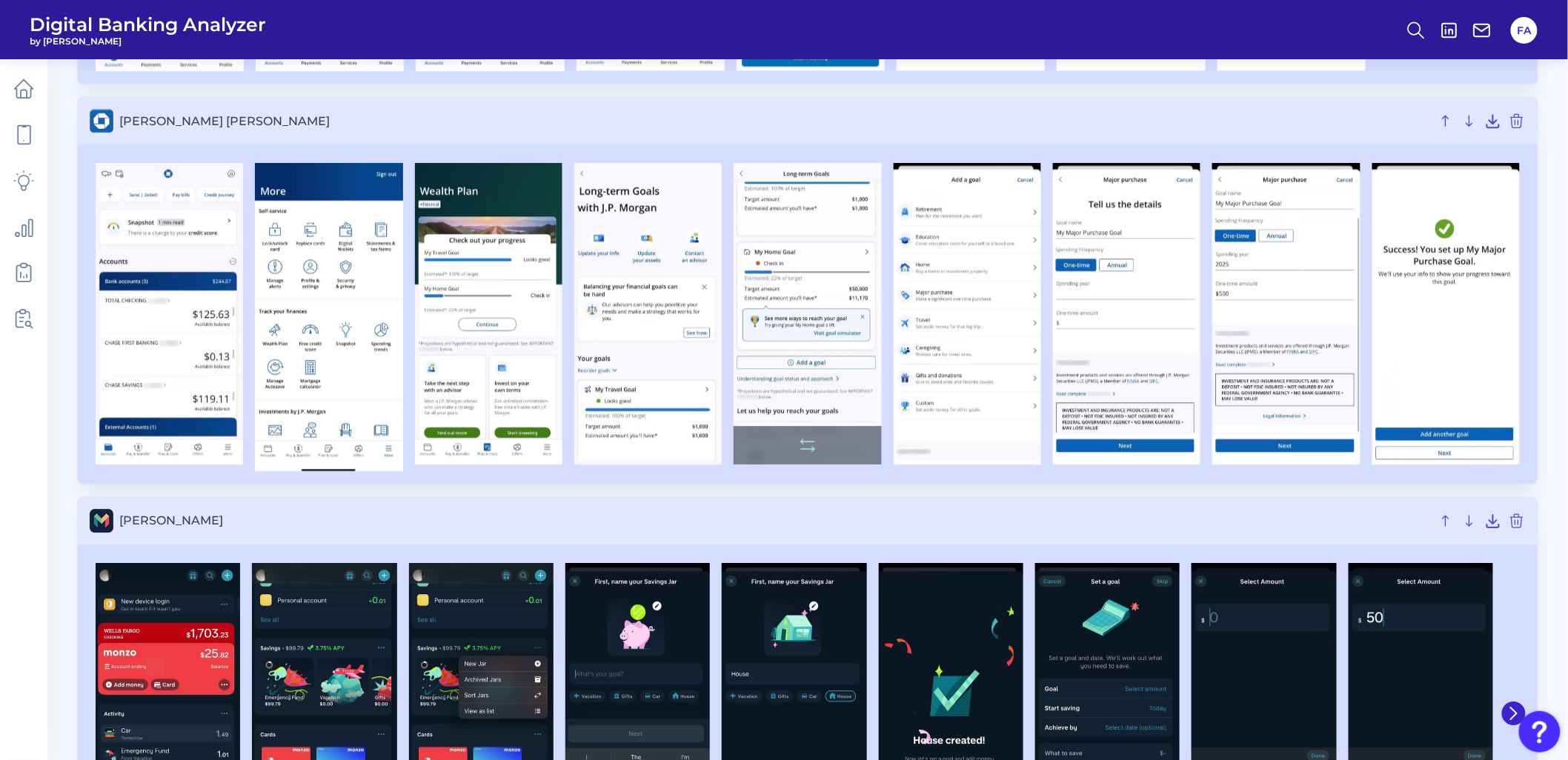
scroll to position [1783, 0]
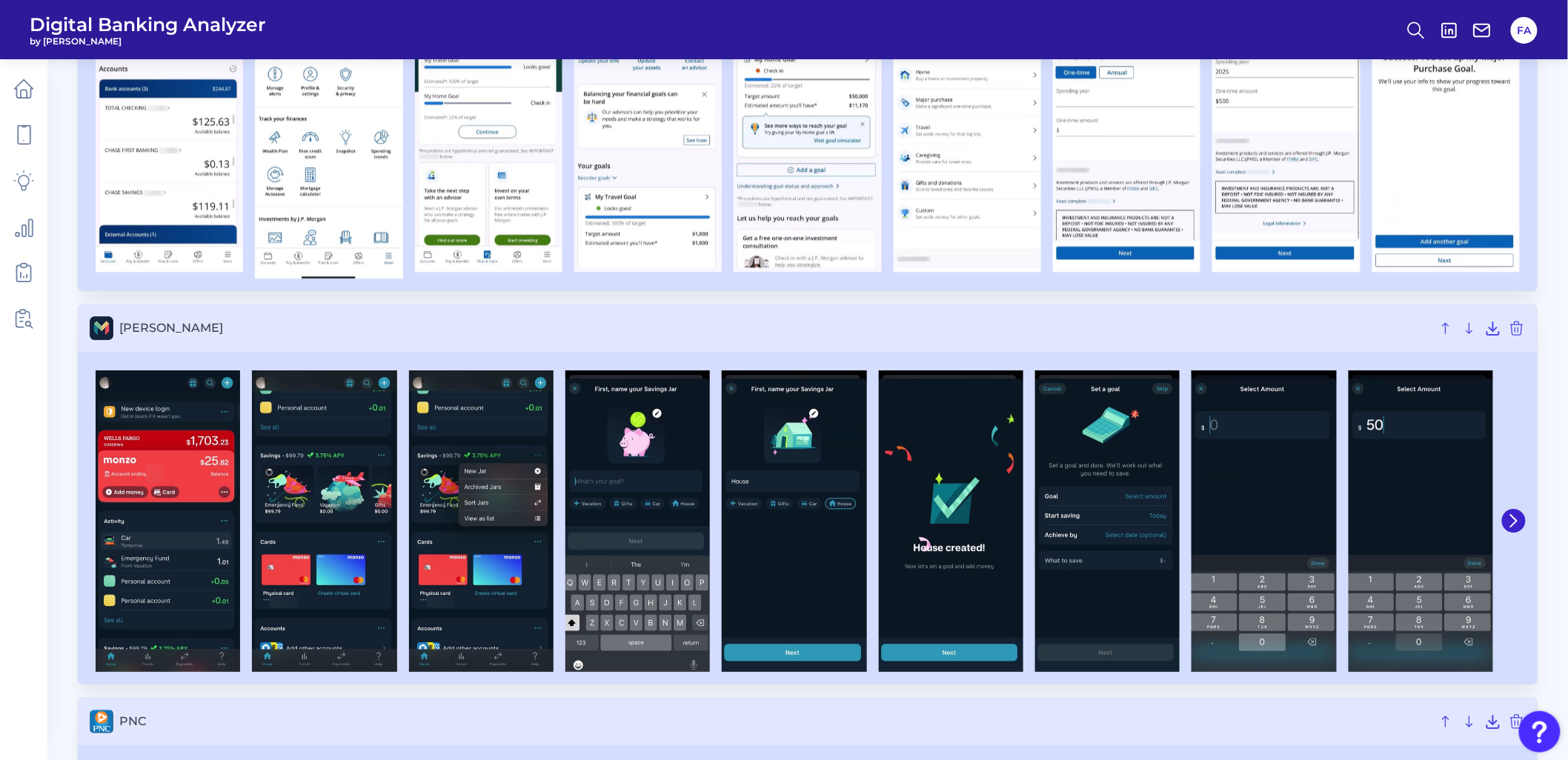
click at [1524, 526] on div at bounding box center [1513, 521] width 27 height 315
click at [1522, 520] on button at bounding box center [1514, 520] width 23 height 23
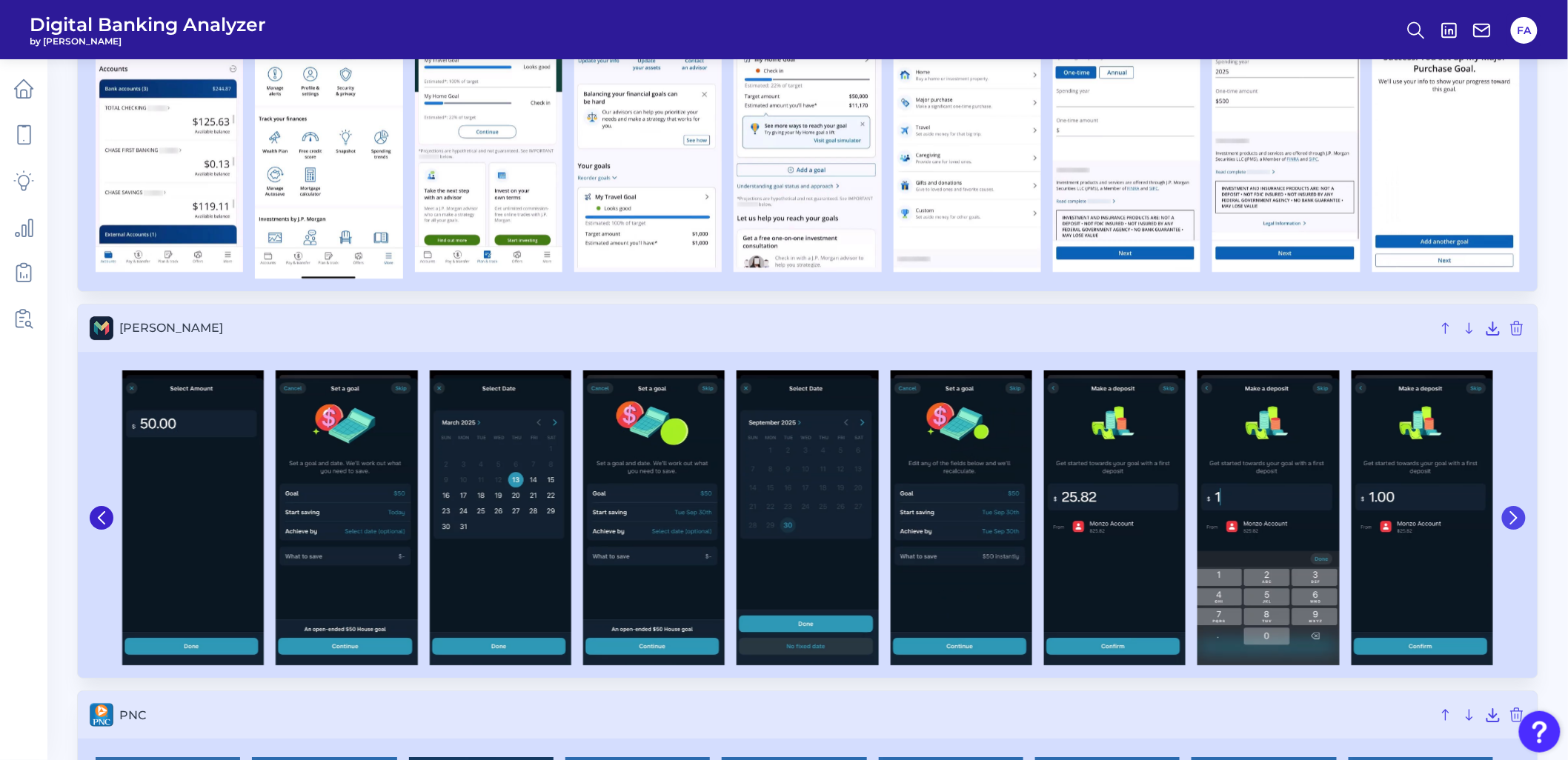
click at [1520, 519] on icon at bounding box center [1514, 518] width 13 height 13
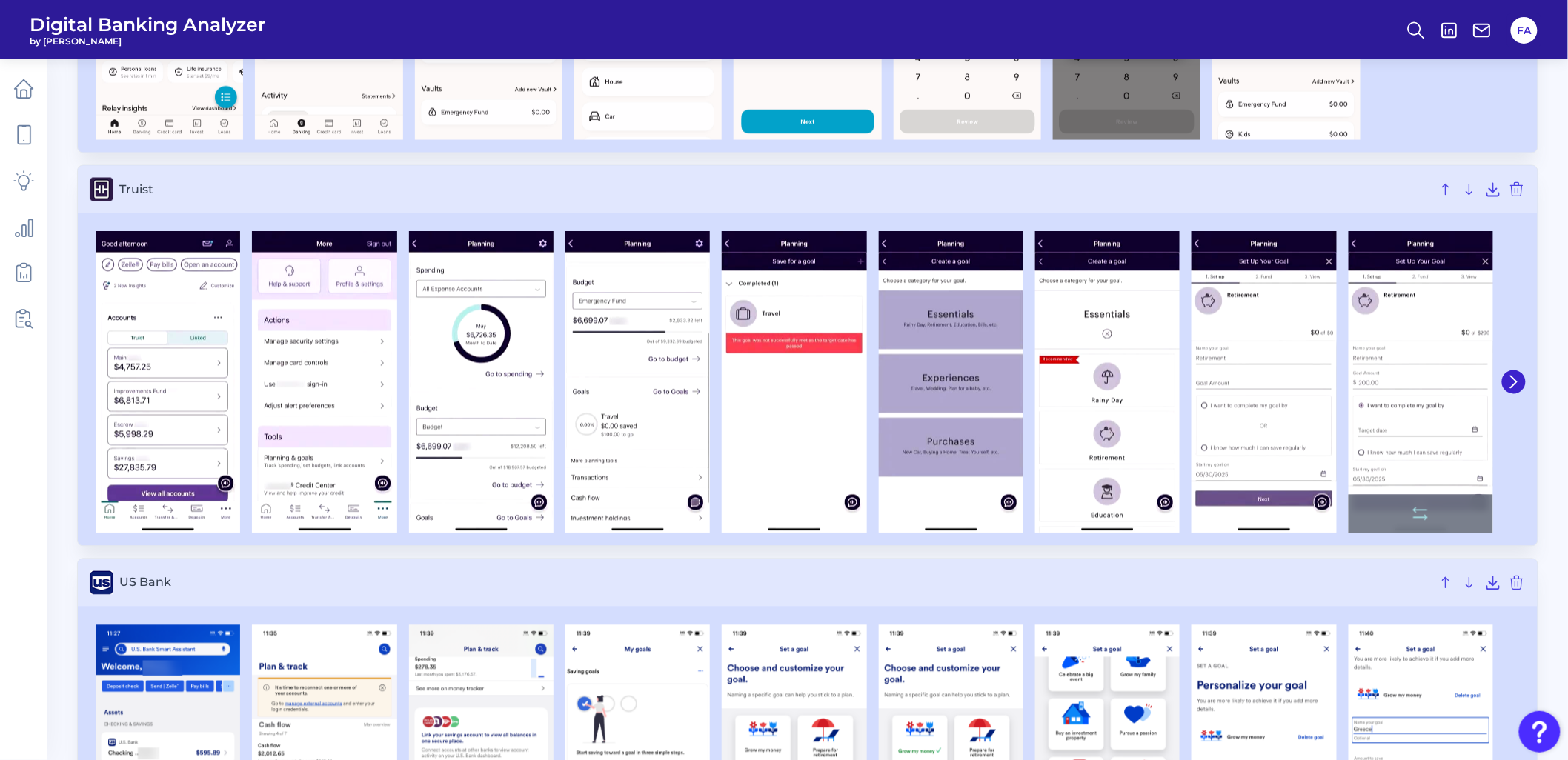
scroll to position [3402, 0]
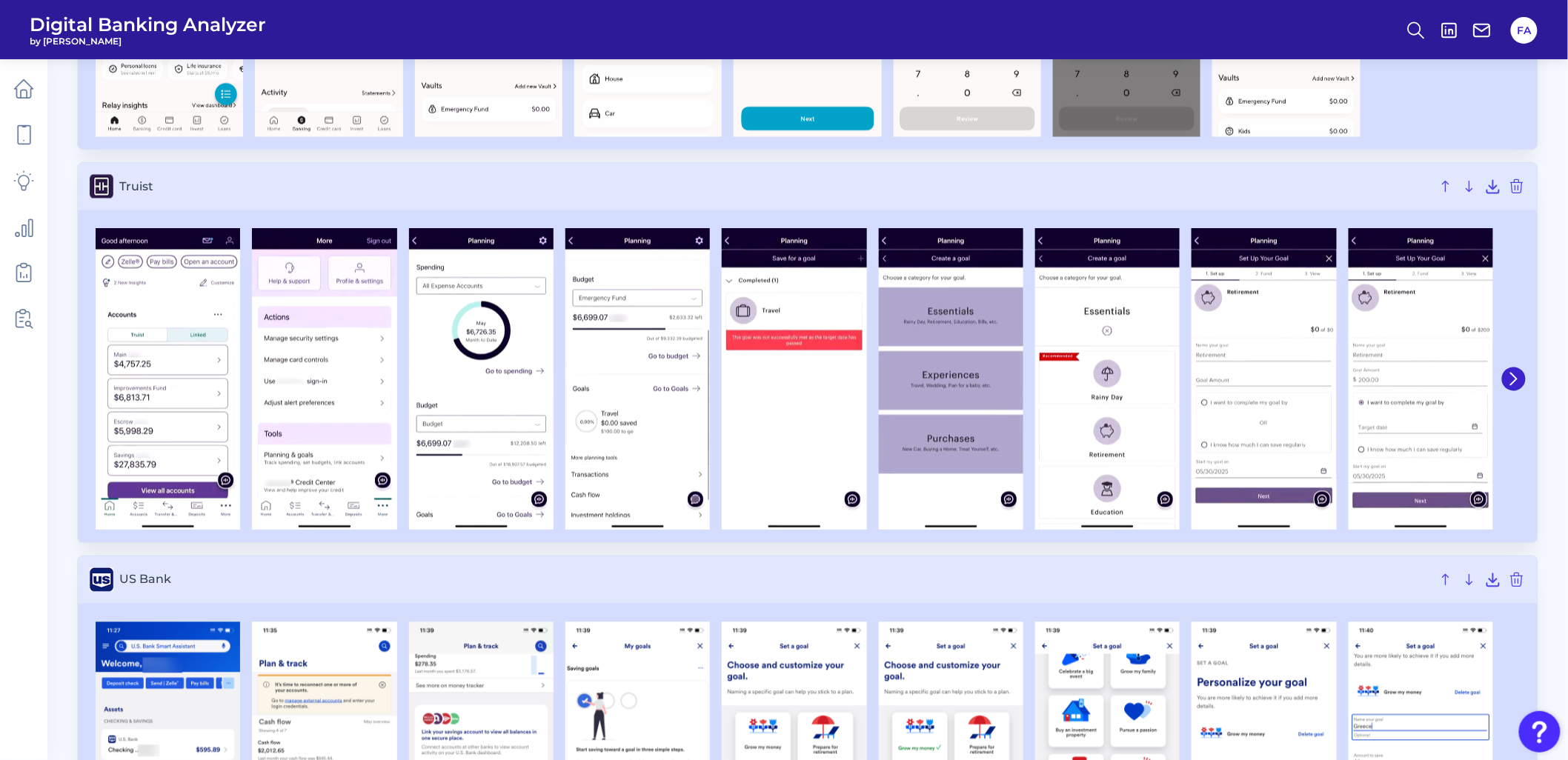
click at [1512, 393] on div at bounding box center [1513, 380] width 27 height 315
click at [1513, 390] on button at bounding box center [1514, 380] width 23 height 23
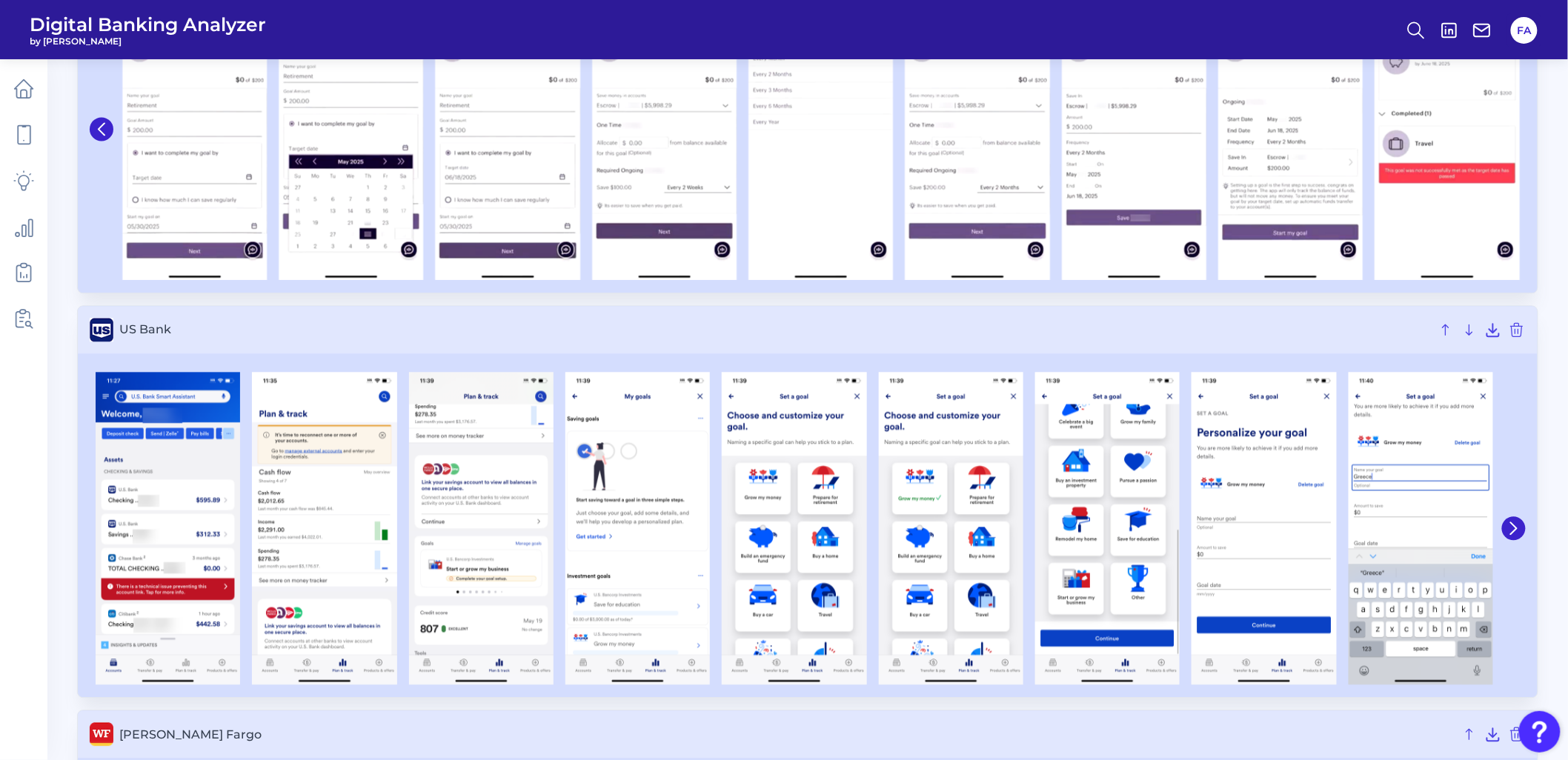
scroll to position [3759, 0]
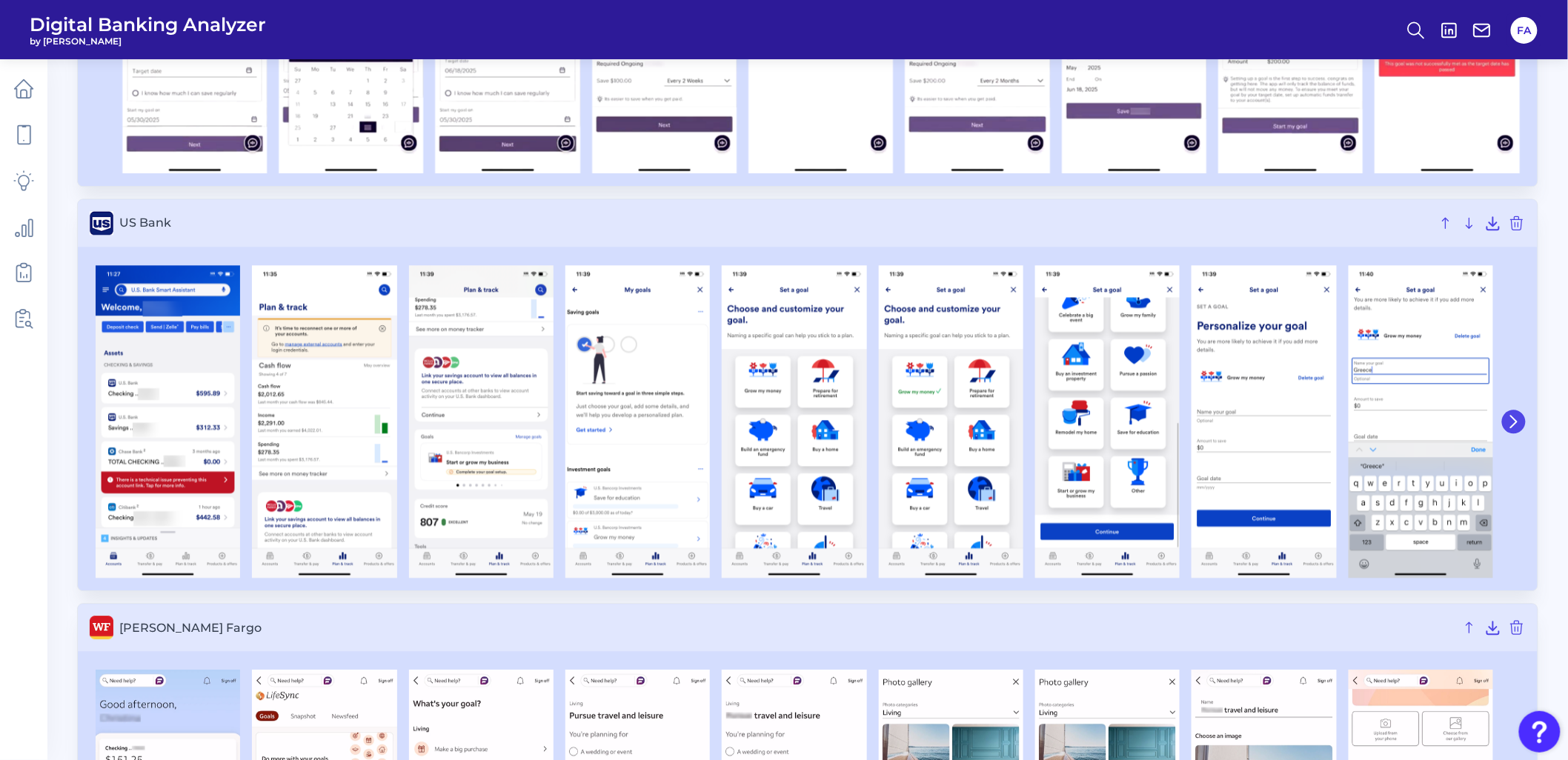
click at [1516, 425] on icon at bounding box center [1514, 421] width 13 height 13
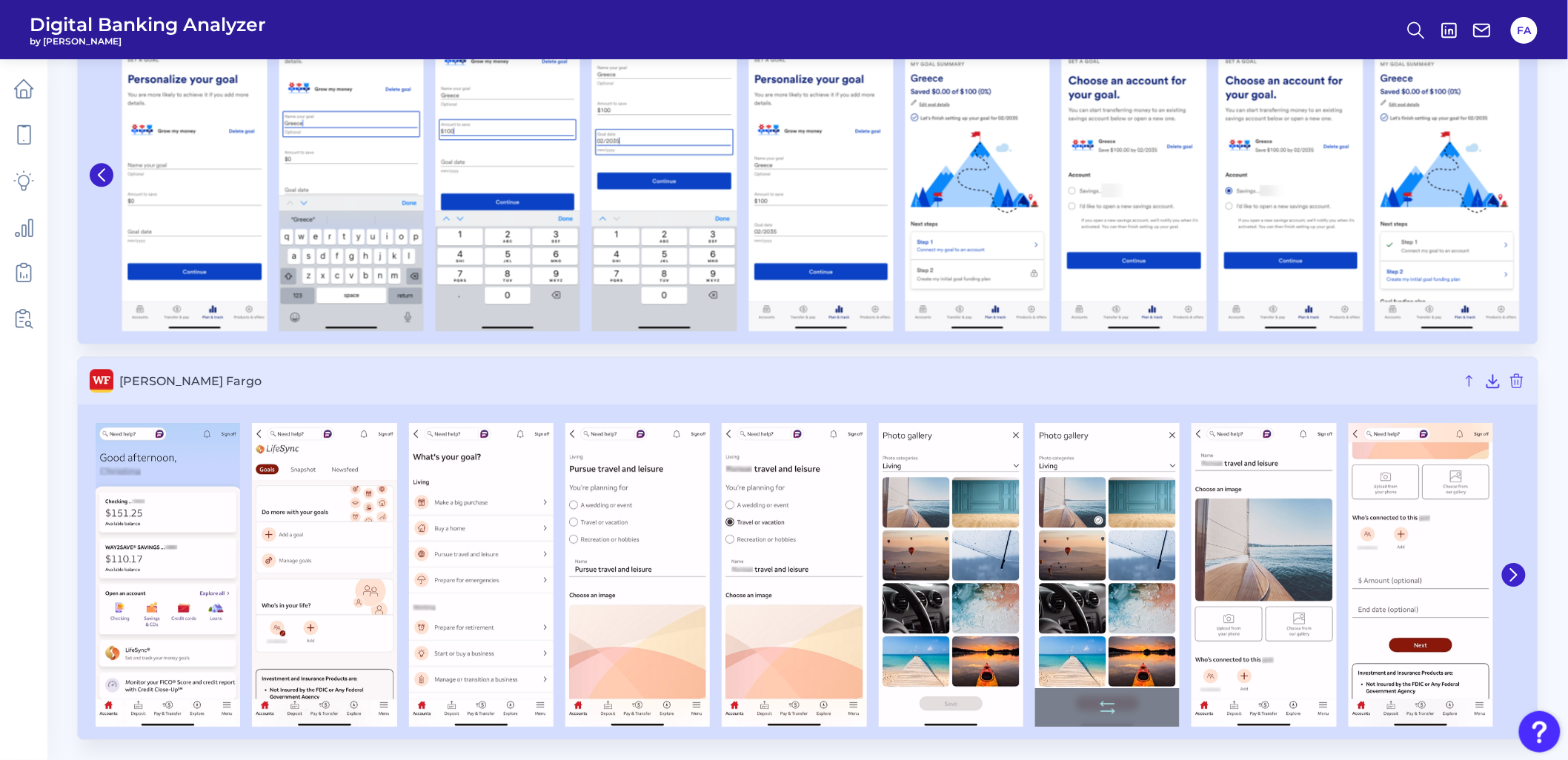
scroll to position [4009, 0]
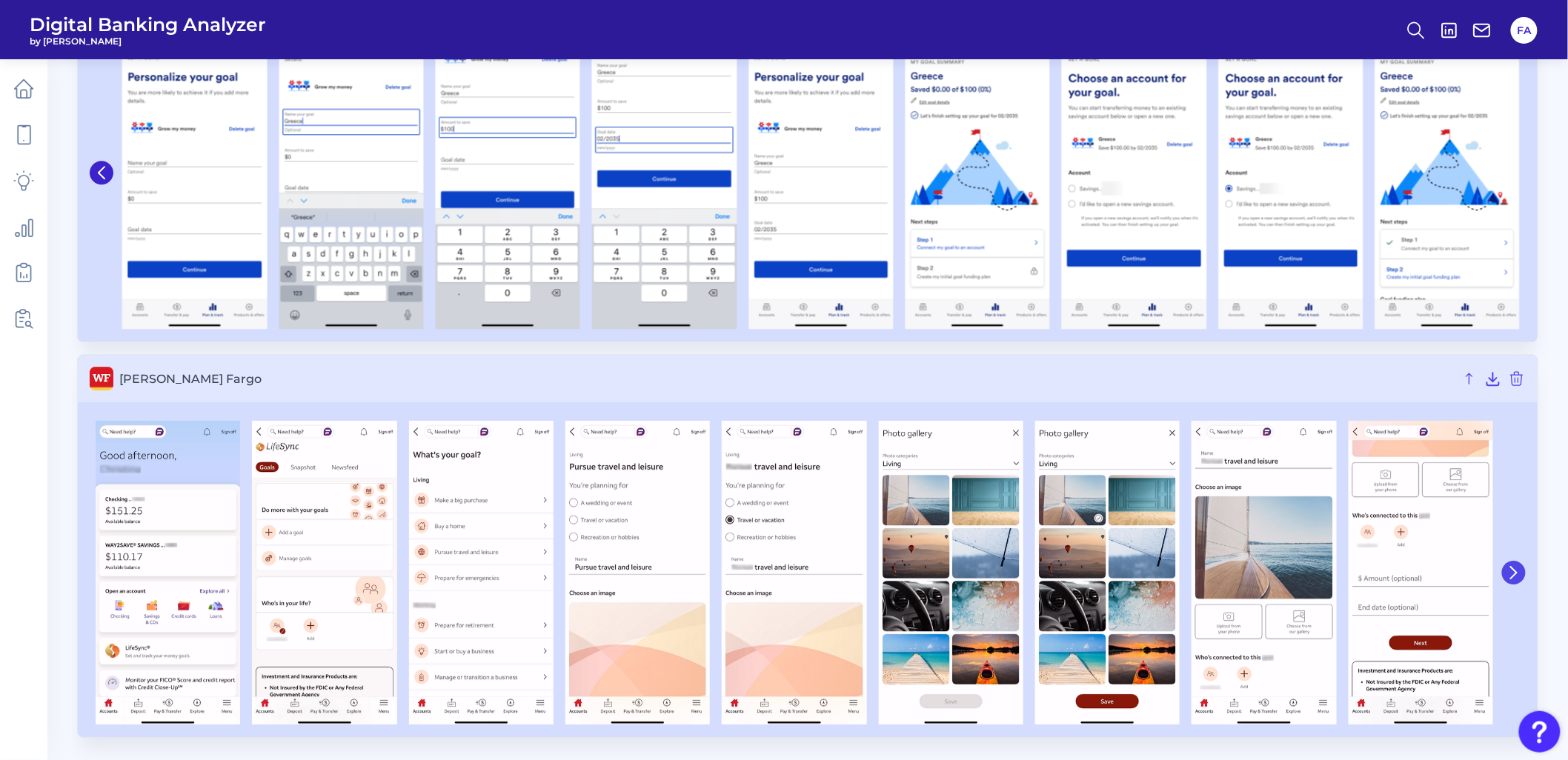
click at [1512, 579] on icon at bounding box center [1514, 572] width 13 height 13
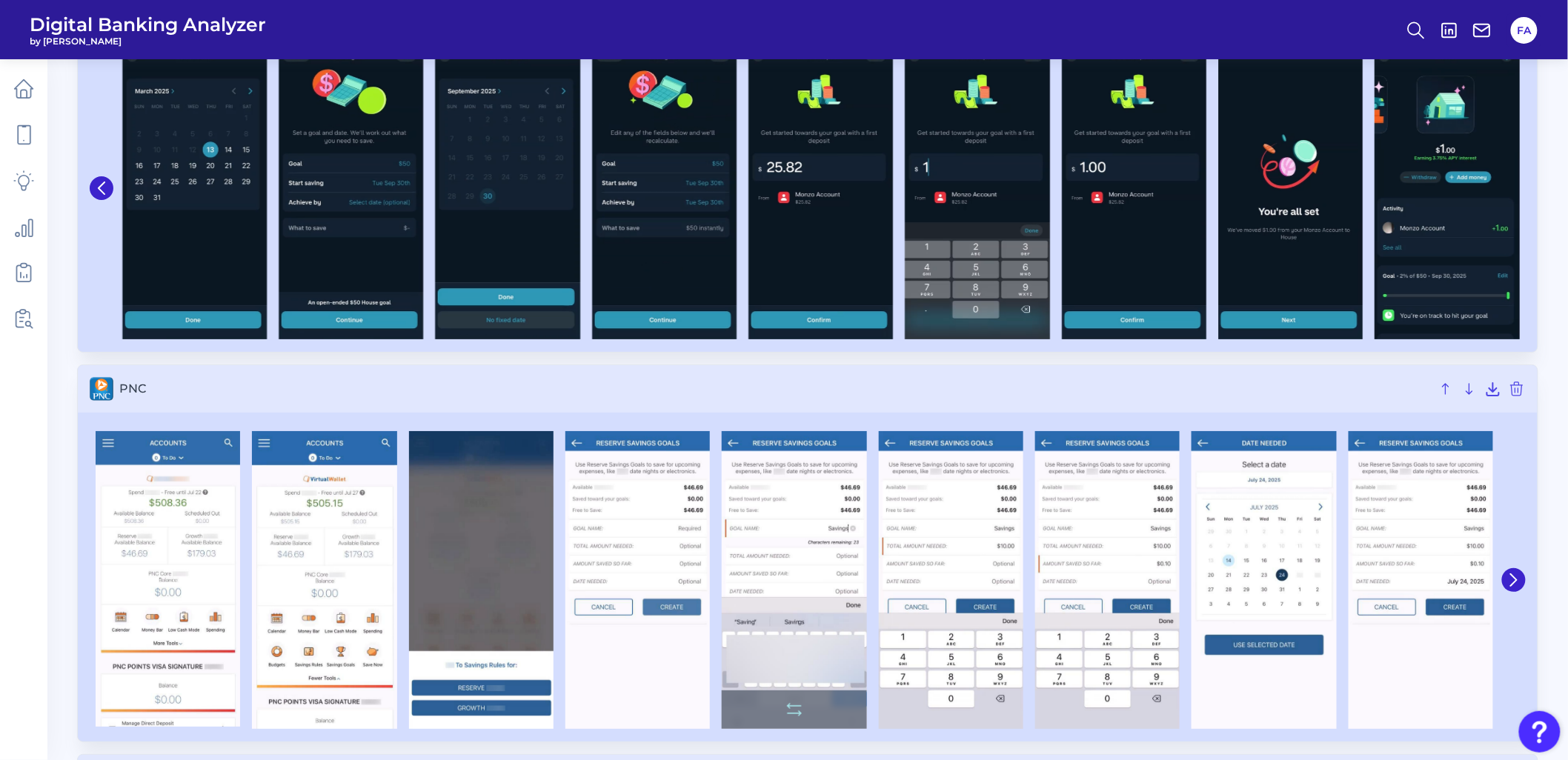
scroll to position [2115, 0]
click at [1508, 581] on icon at bounding box center [1514, 581] width 13 height 13
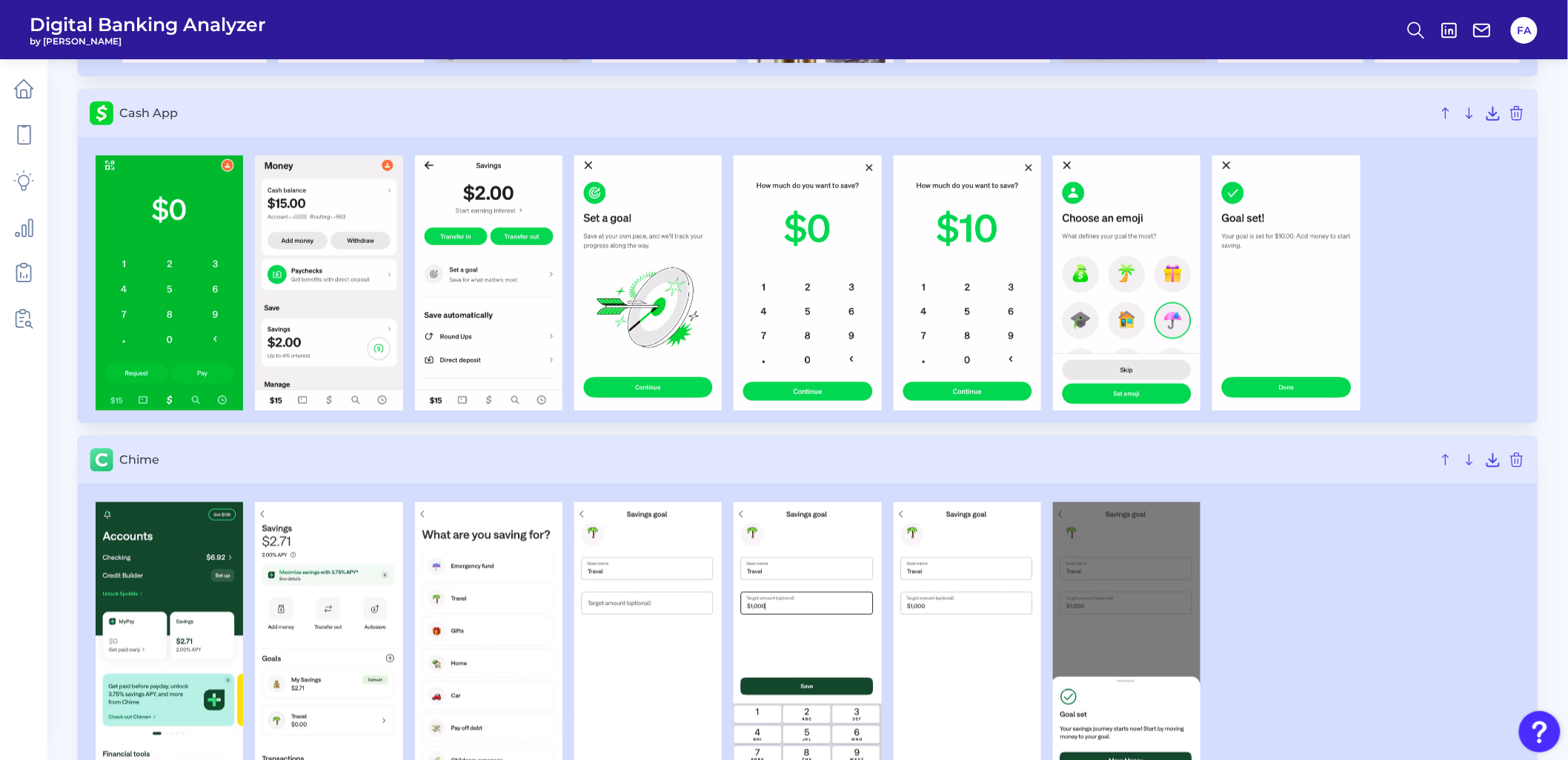
scroll to position [413, 0]
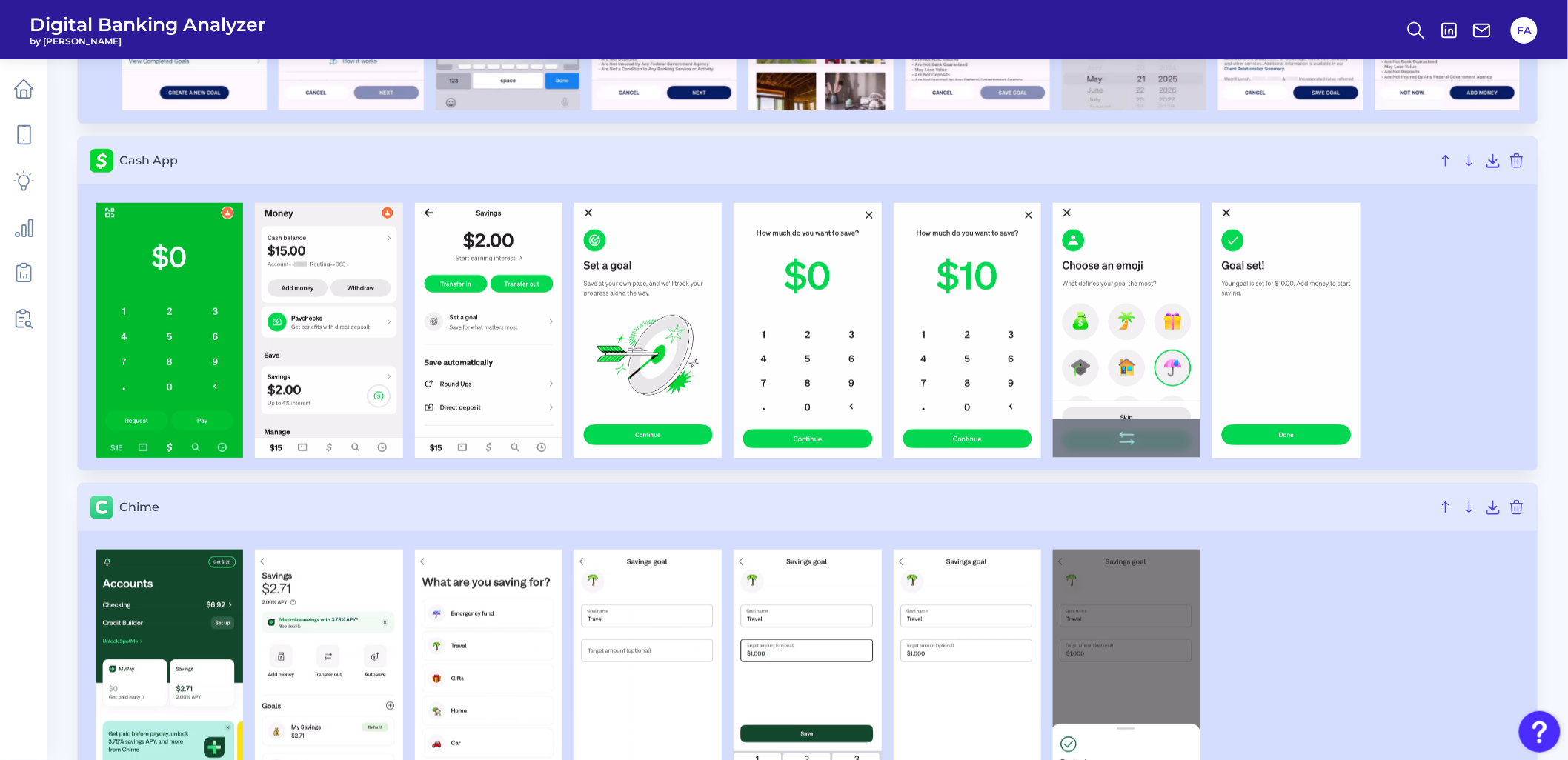
click at [1150, 335] on img at bounding box center [1126, 330] width 147 height 255
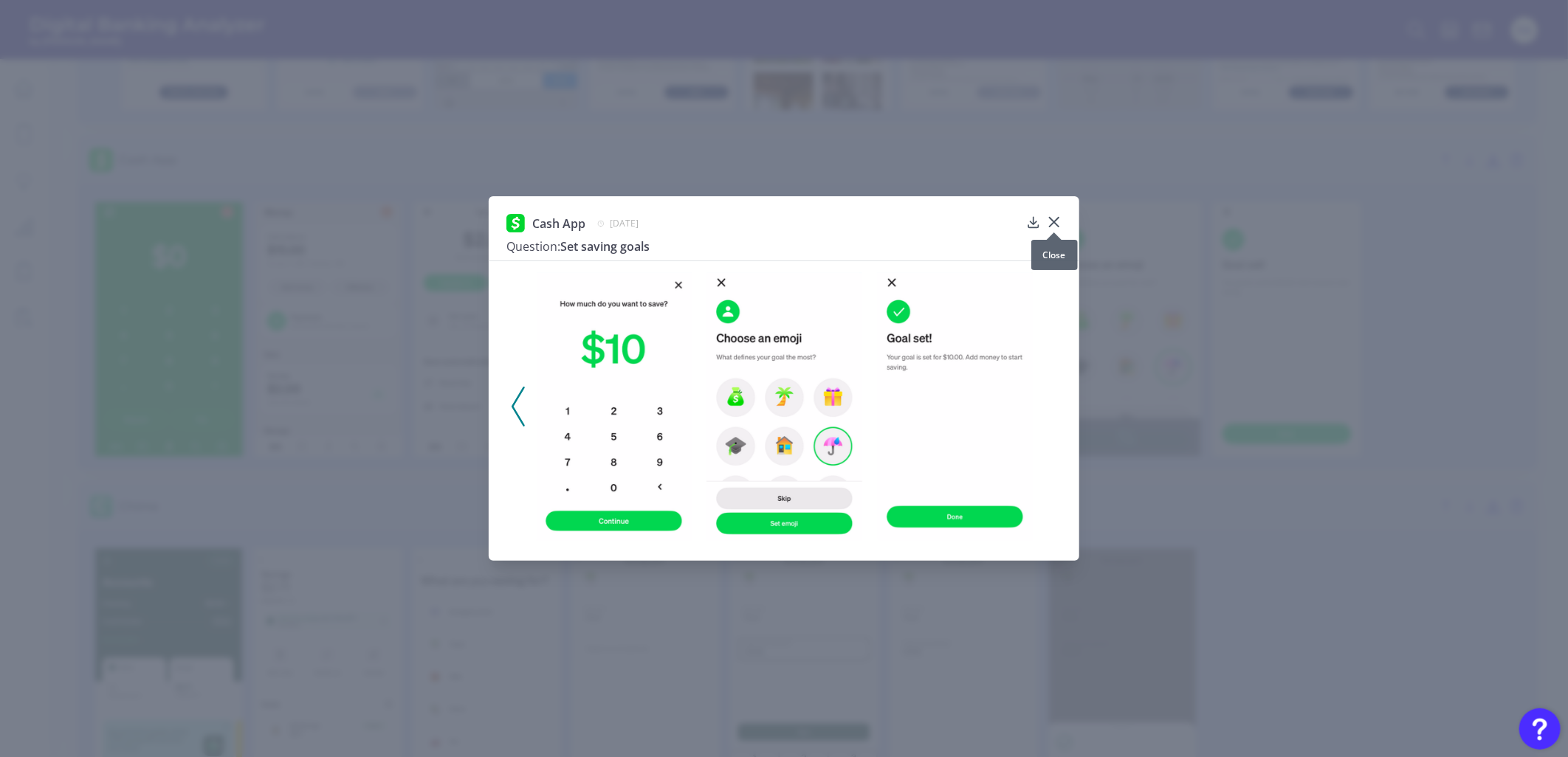
click at [1060, 220] on icon at bounding box center [1055, 222] width 15 height 15
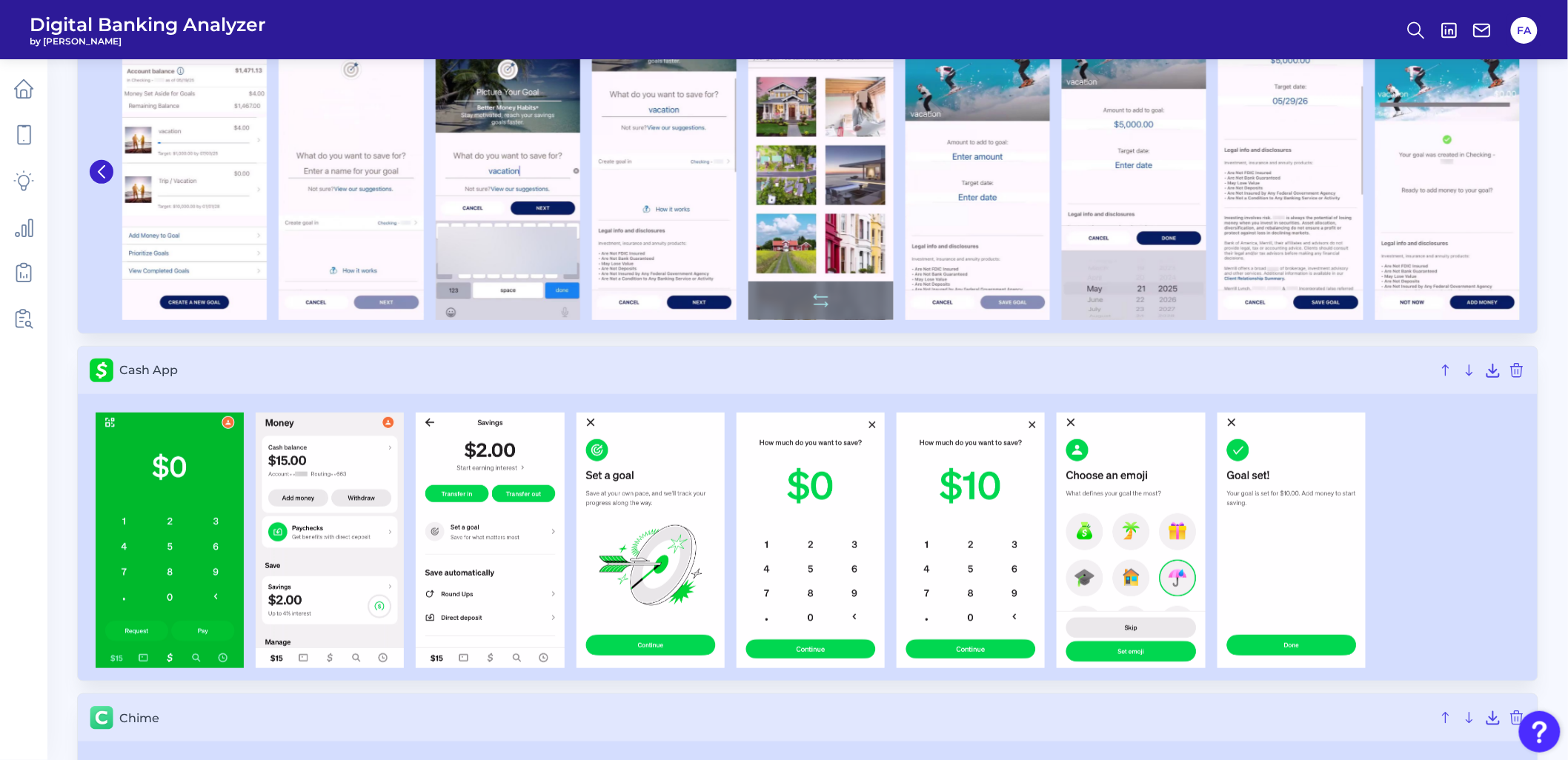
scroll to position [139, 0]
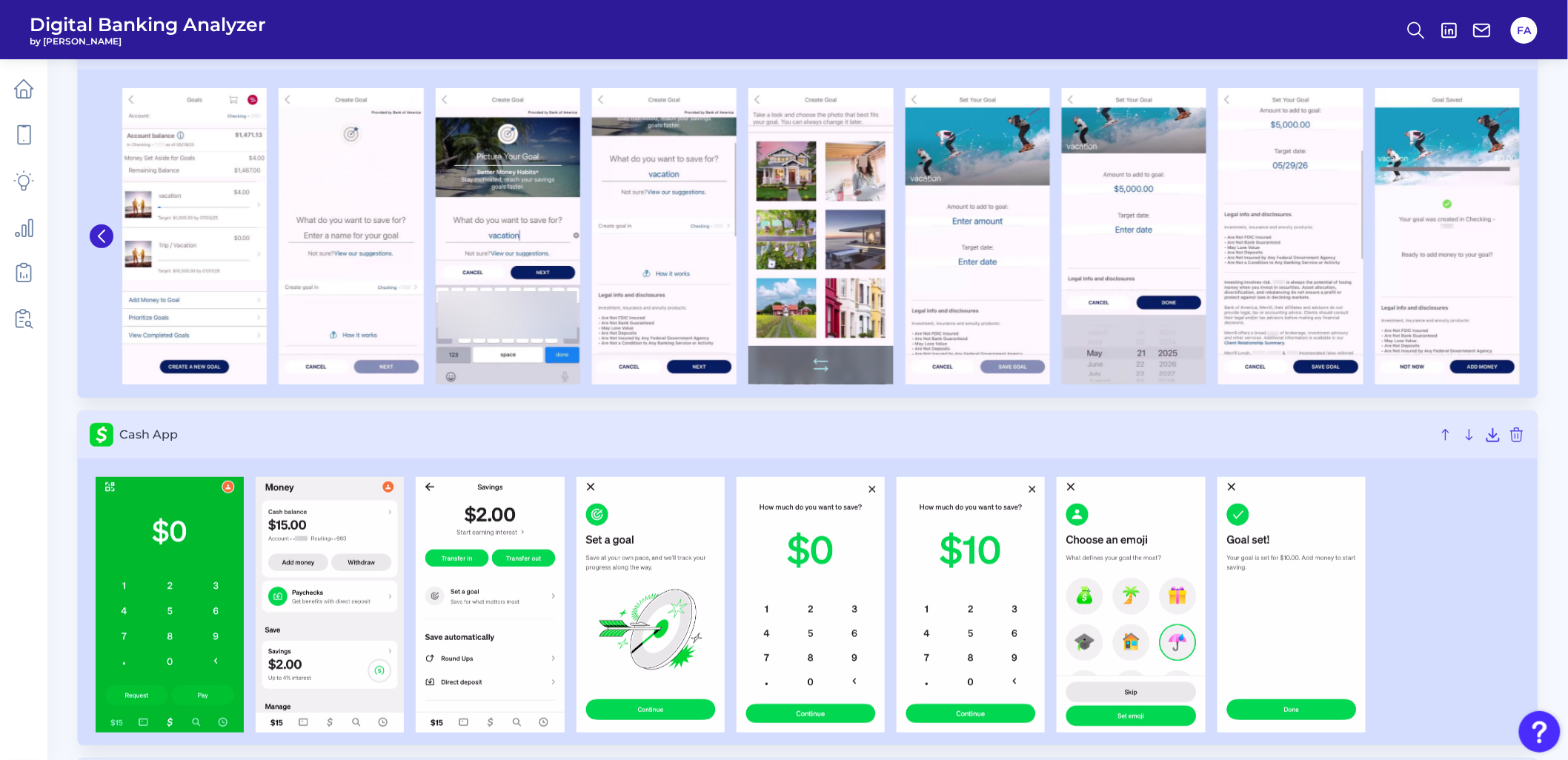
click at [809, 227] on img at bounding box center [820, 236] width 144 height 297
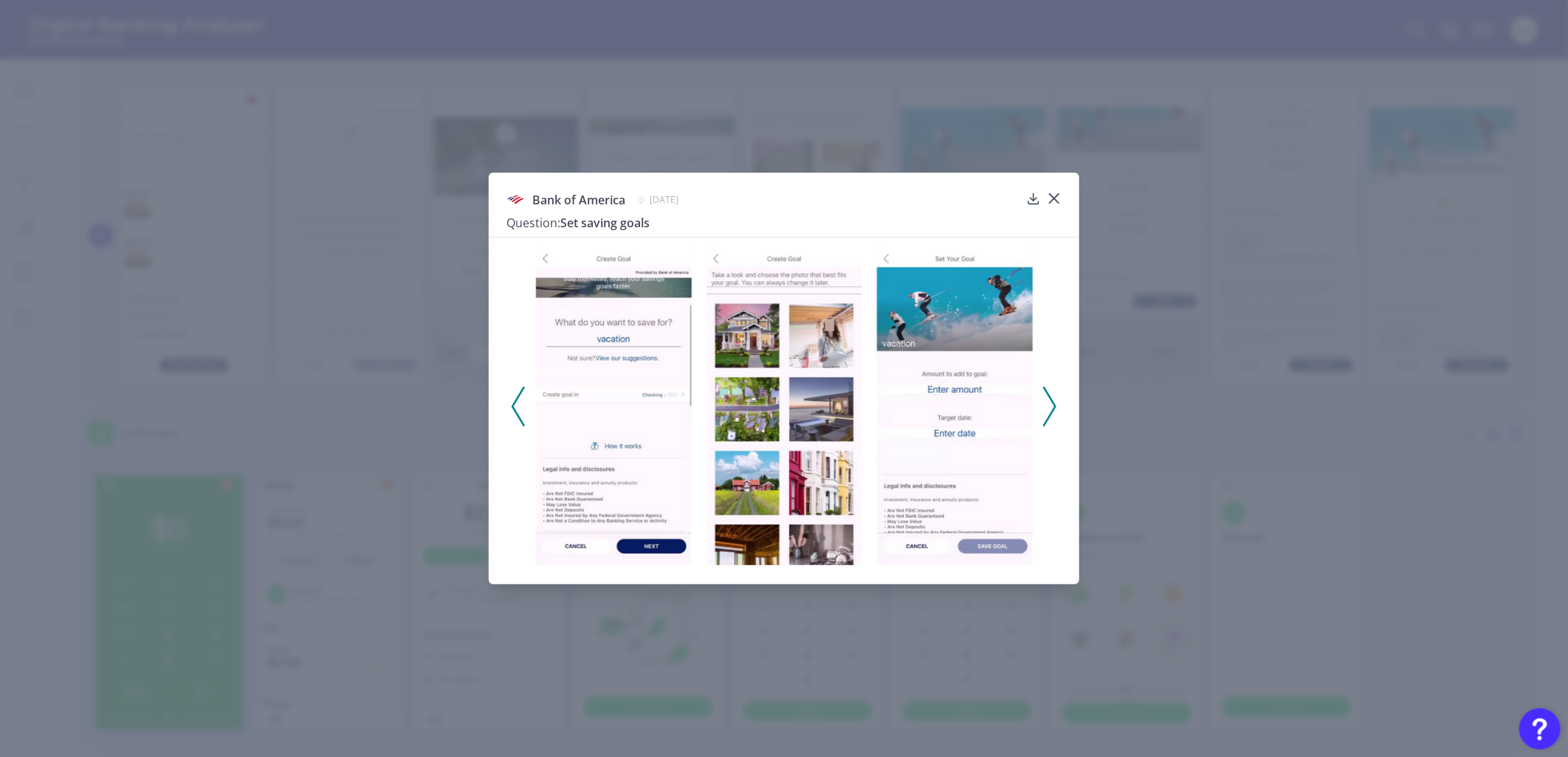
click at [756, 321] on img at bounding box center [784, 406] width 156 height 319
click at [1054, 396] on icon at bounding box center [1050, 406] width 13 height 40
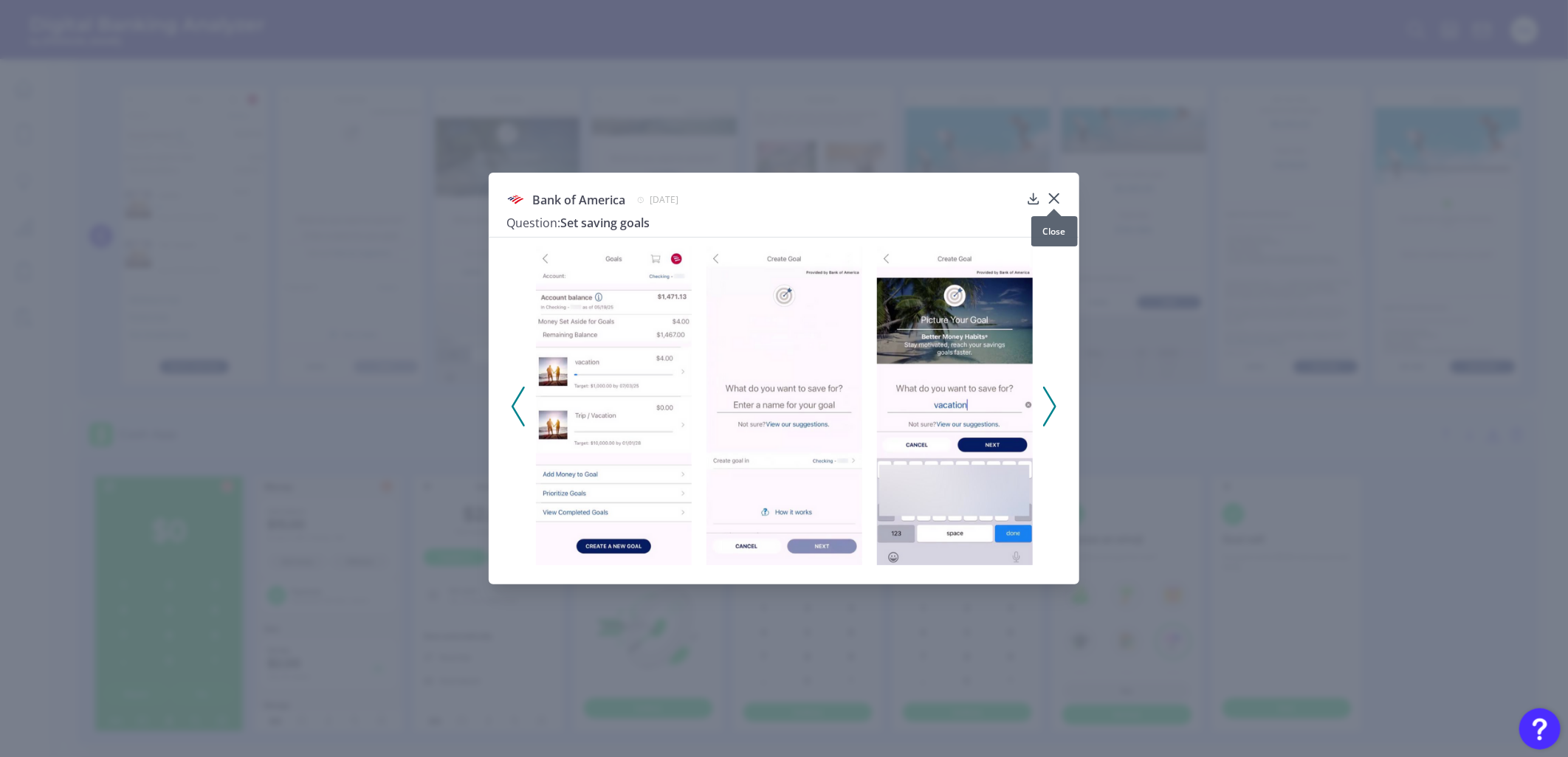
click at [1047, 194] on icon at bounding box center [1055, 199] width 15 height 15
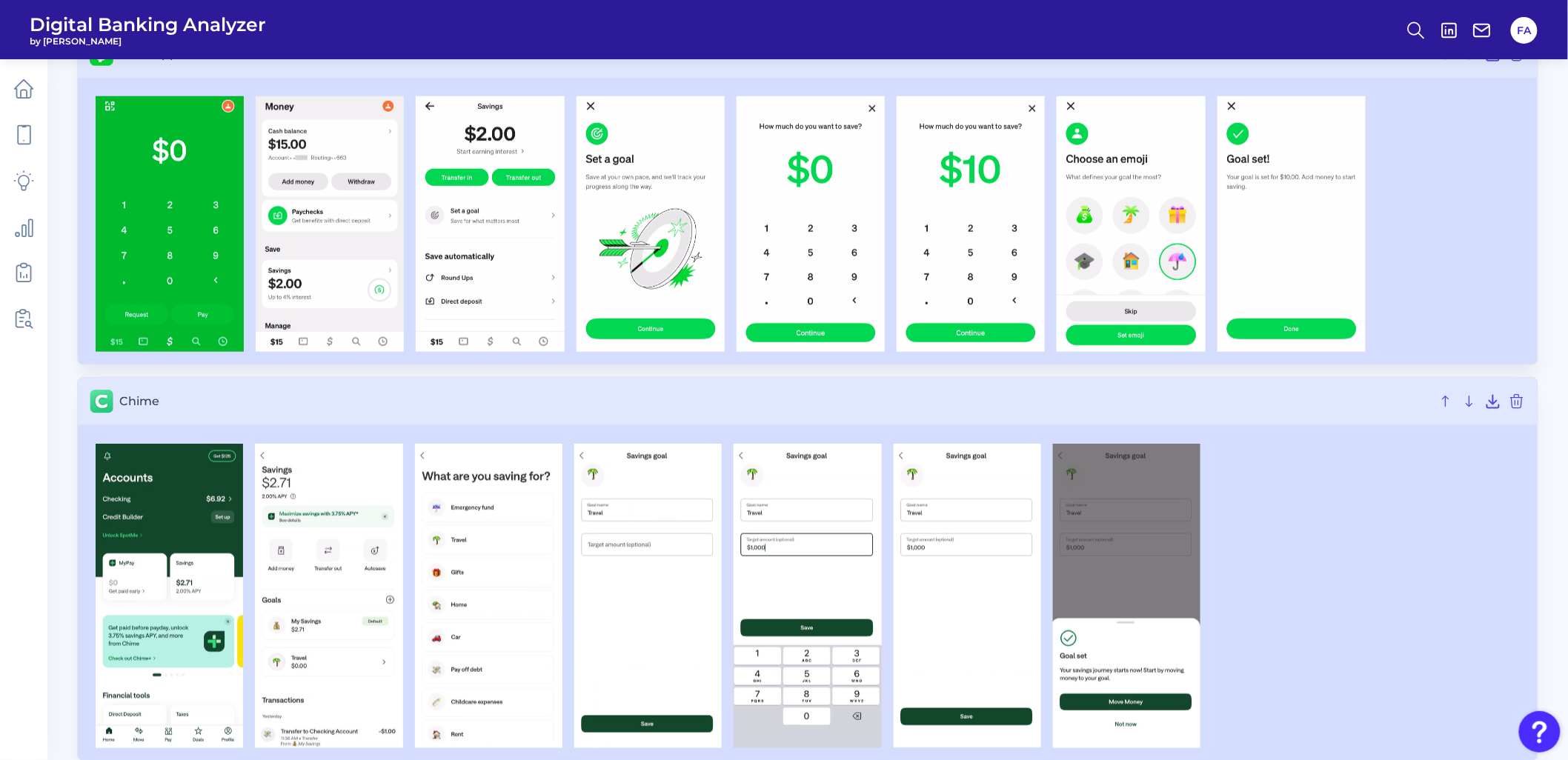
scroll to position [689, 0]
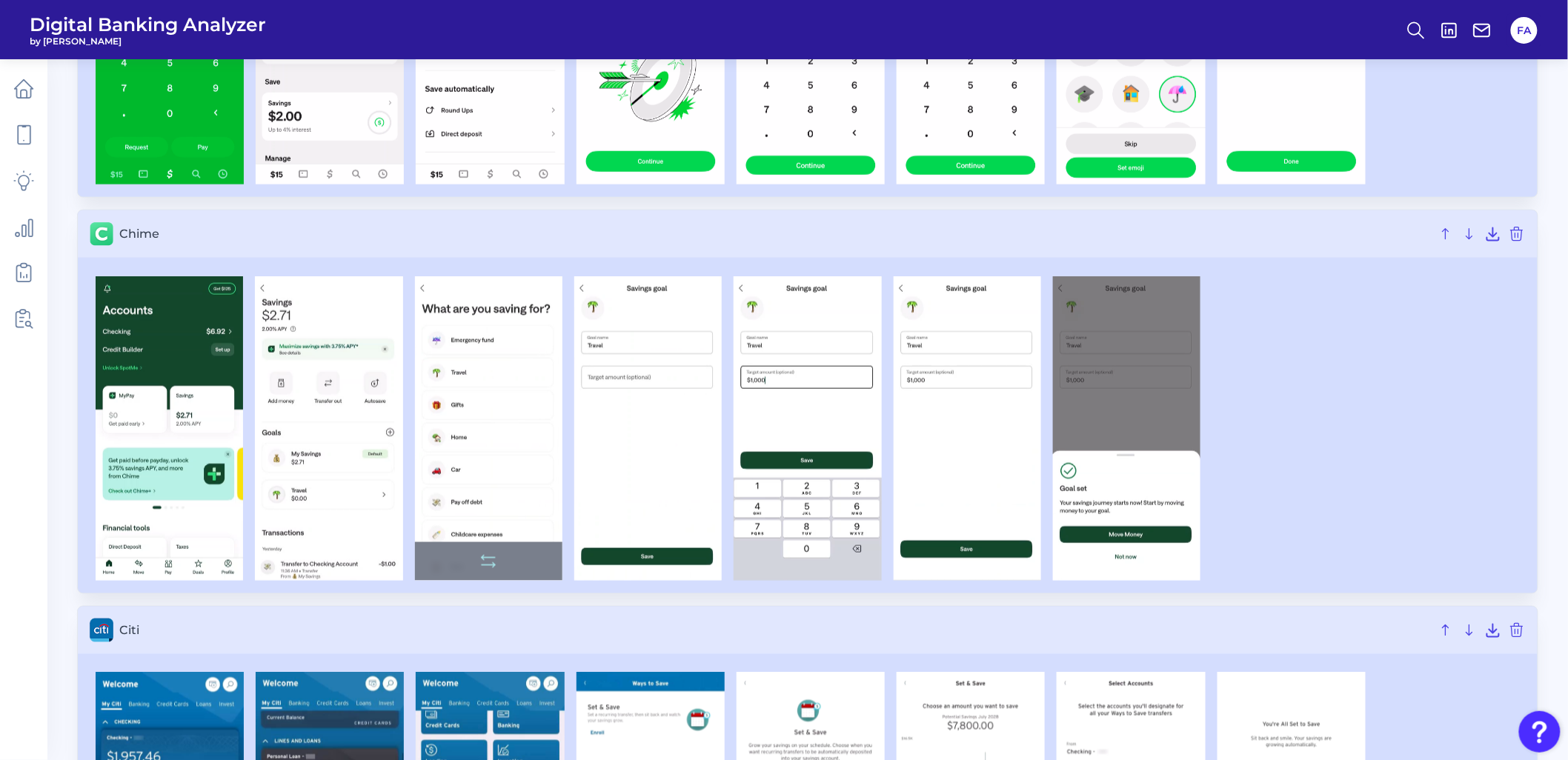
click at [442, 409] on img at bounding box center [489, 428] width 147 height 304
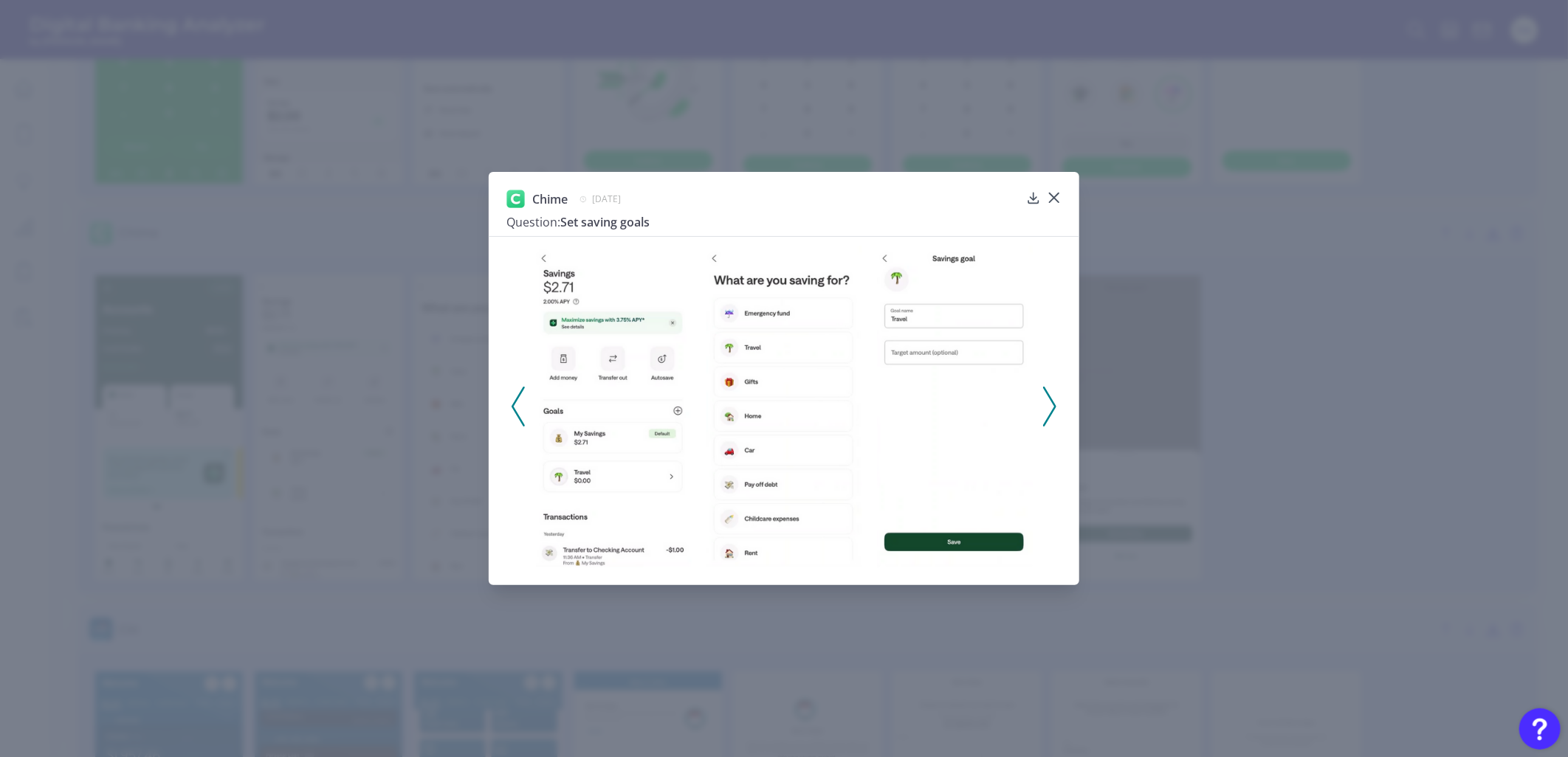
click at [653, 345] on img at bounding box center [614, 406] width 156 height 321
click at [1051, 196] on icon at bounding box center [1055, 198] width 15 height 15
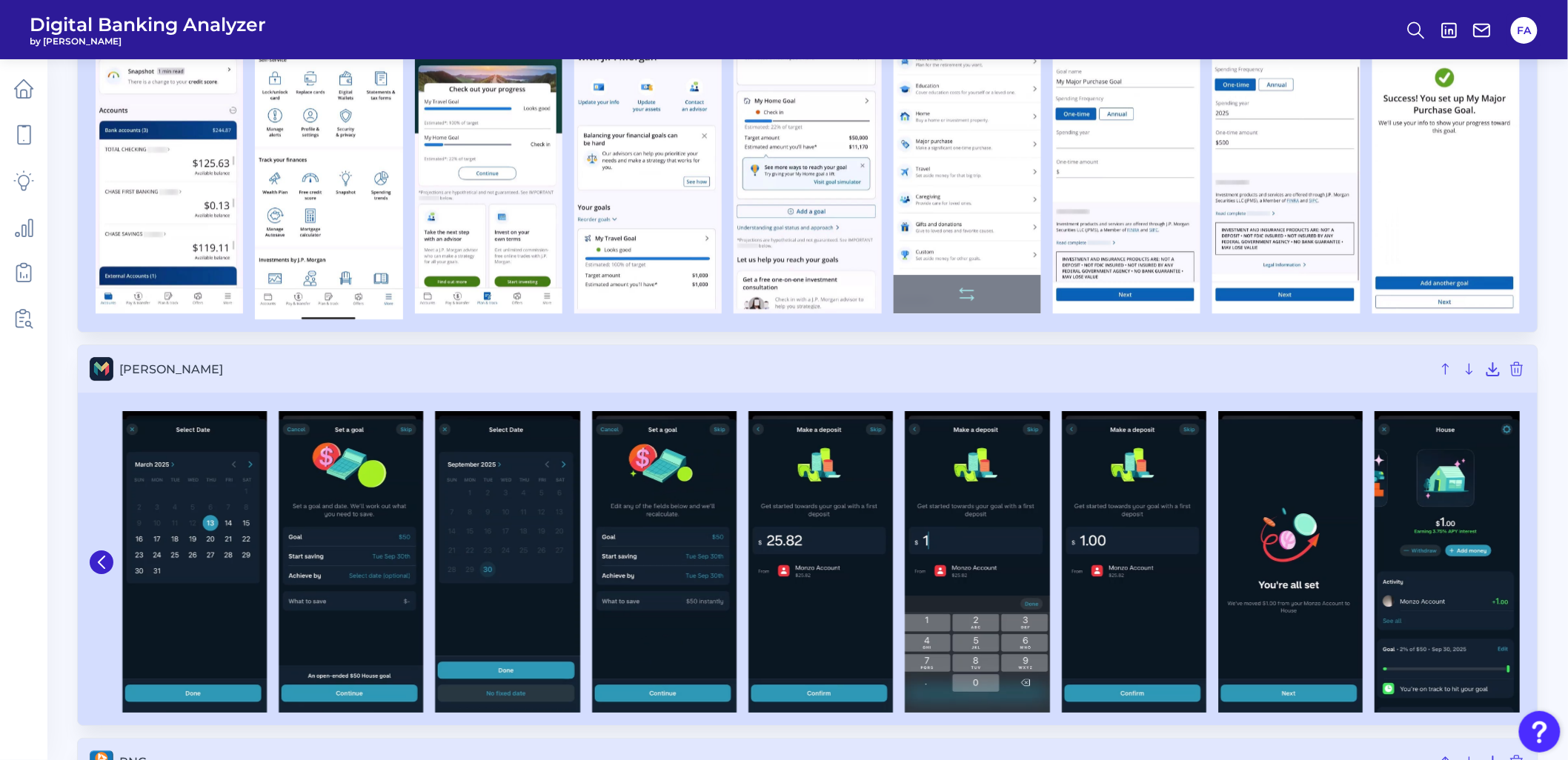
scroll to position [1895, 0]
